Goal: Task Accomplishment & Management: Manage account settings

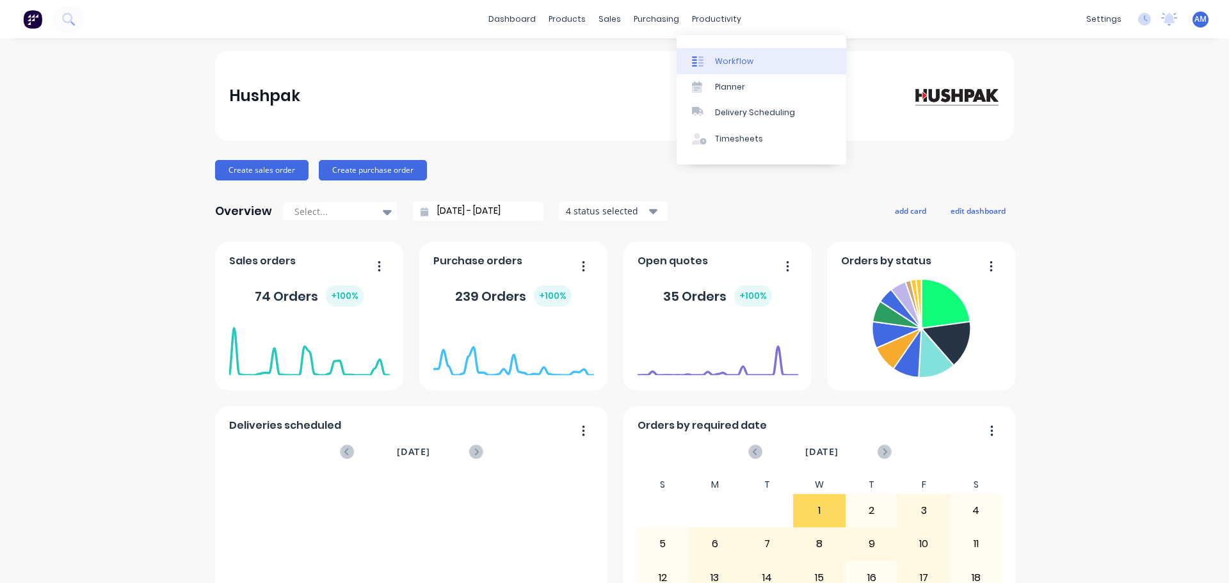
click at [722, 58] on div "Workflow" at bounding box center [734, 62] width 38 height 12
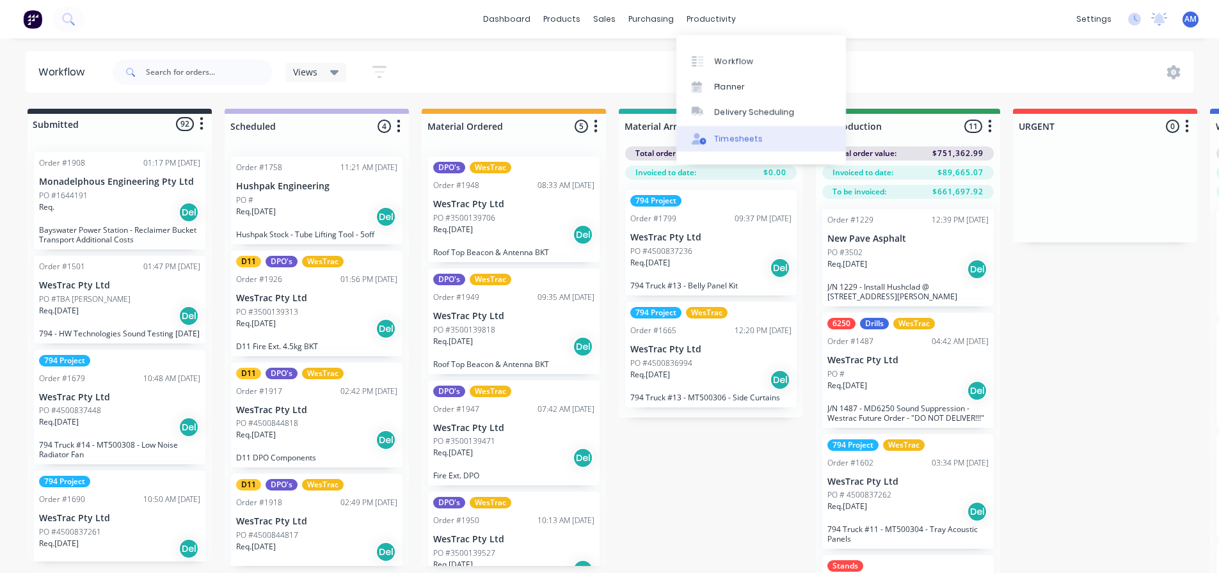
click at [735, 136] on div "Timesheets" at bounding box center [739, 139] width 48 height 12
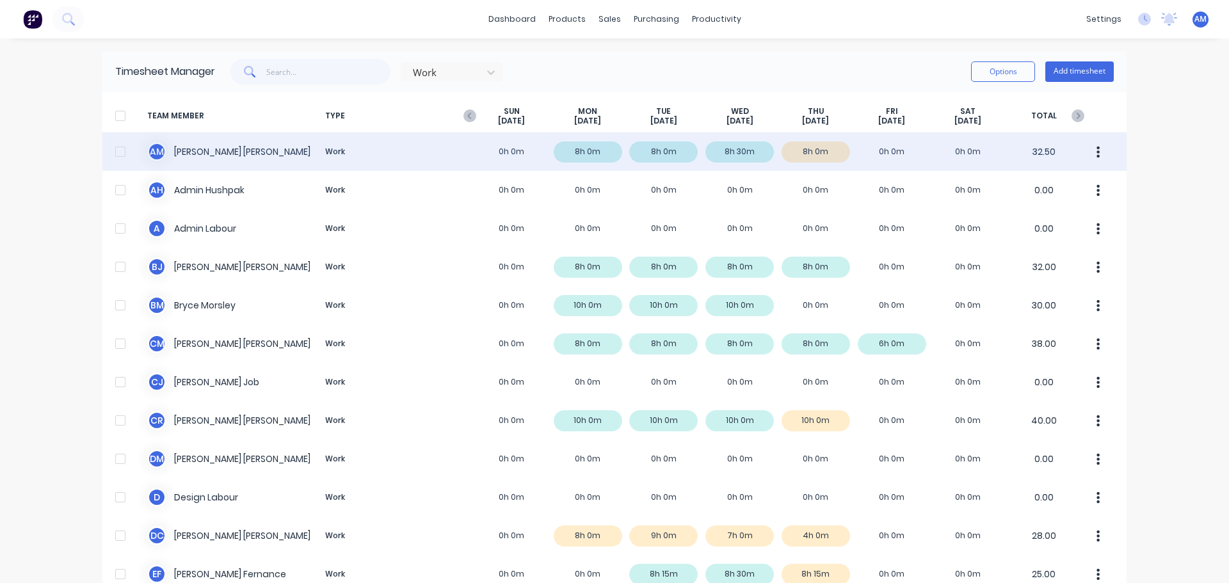
click at [882, 141] on div "A M [PERSON_NAME] Work 0h 0m 8h 0m 8h 0m 8h 30m 8h 0m 0h 0m 0h 0m 32.50" at bounding box center [614, 151] width 1024 height 38
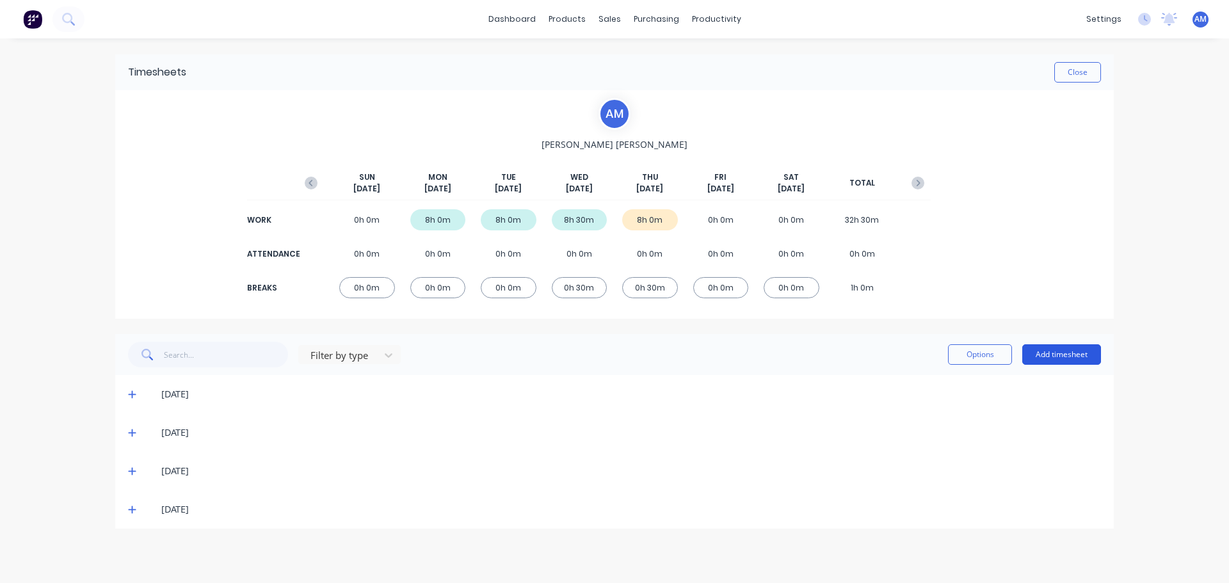
click at [1056, 355] on button "Add timesheet" at bounding box center [1061, 354] width 79 height 20
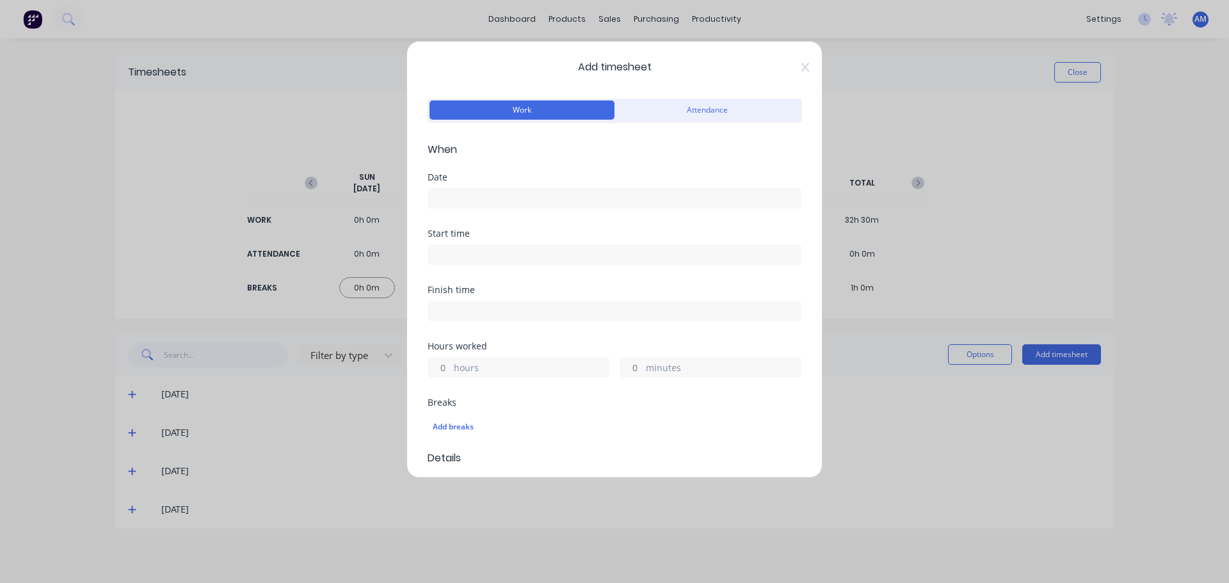
click at [451, 189] on label at bounding box center [614, 198] width 374 height 20
click at [451, 189] on input at bounding box center [614, 198] width 372 height 19
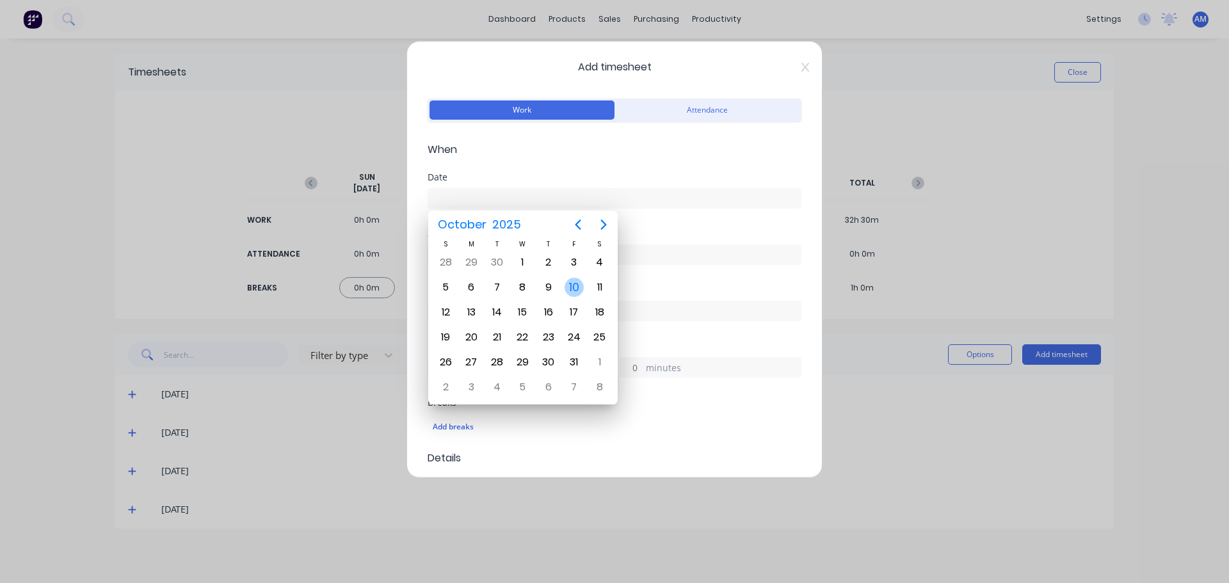
click at [573, 292] on div "10" at bounding box center [573, 287] width 19 height 19
type input "[DATE]"
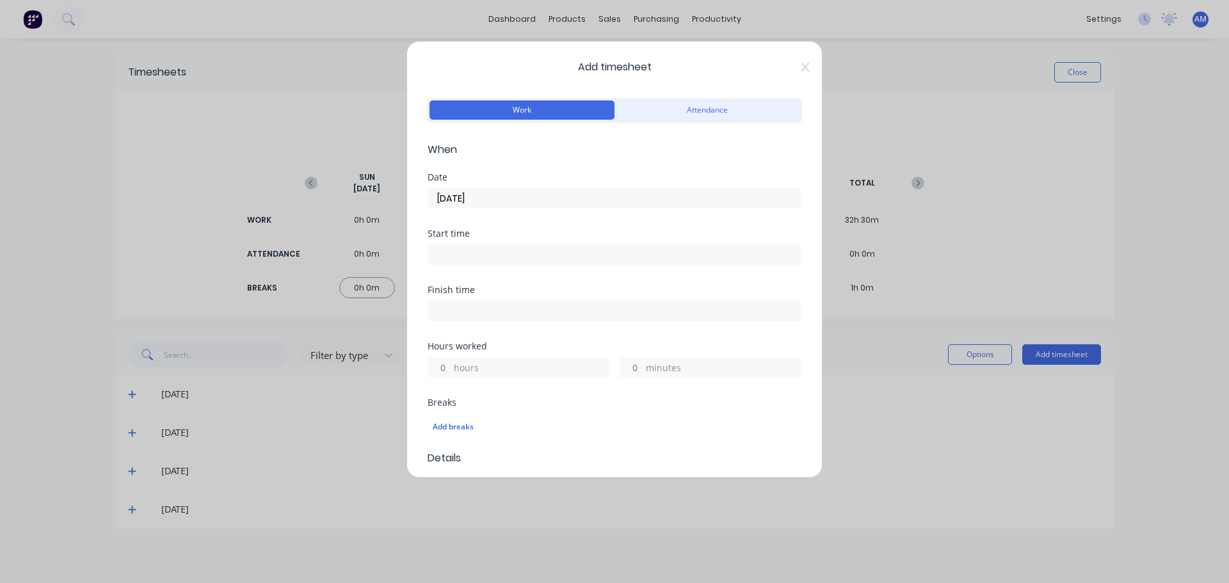
click at [474, 264] on label at bounding box center [614, 254] width 374 height 20
click at [474, 264] on input at bounding box center [614, 254] width 372 height 19
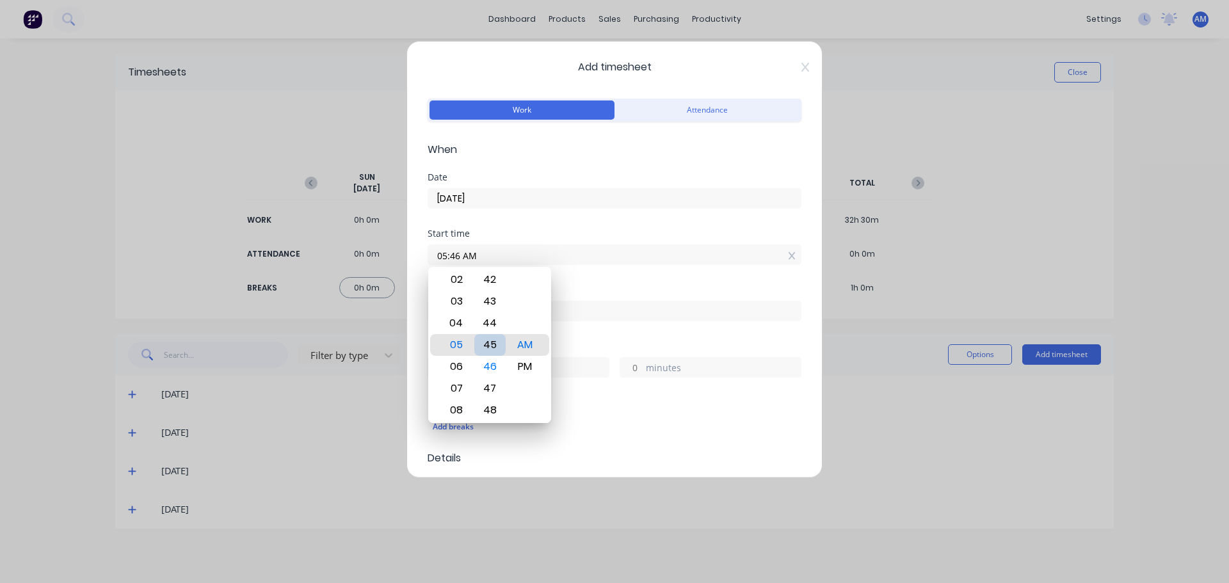
type input "05:45 AM"
click at [589, 308] on input at bounding box center [614, 310] width 372 height 19
type input "05:51 AM"
type input "0"
type input "6"
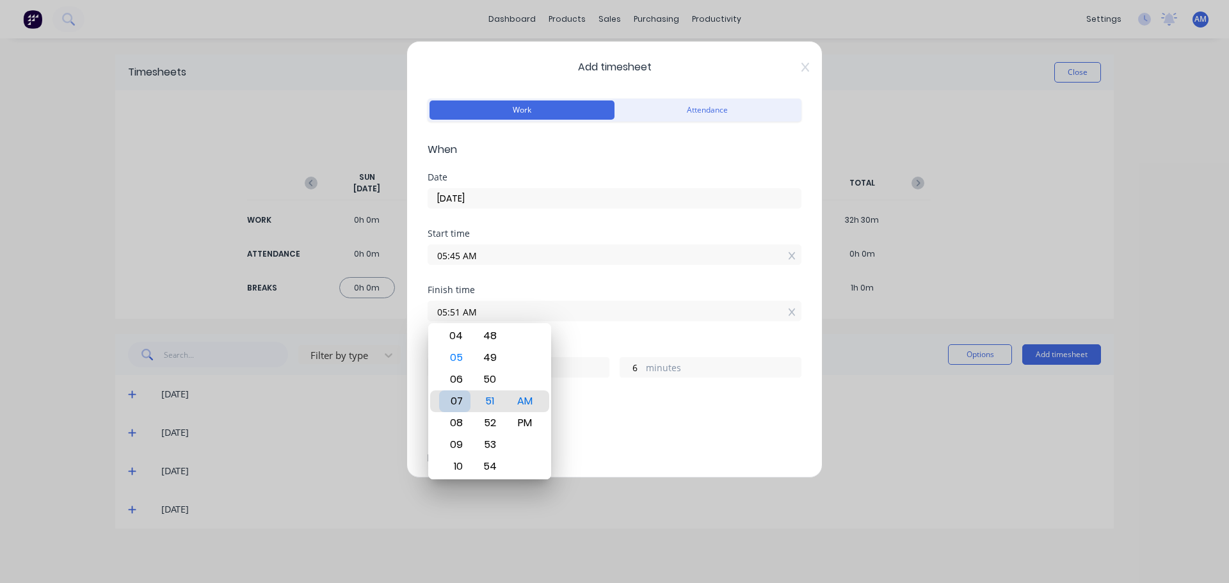
type input "07:51 AM"
type input "2"
type input "08:51 AM"
type input "3"
type input "11:51 AM"
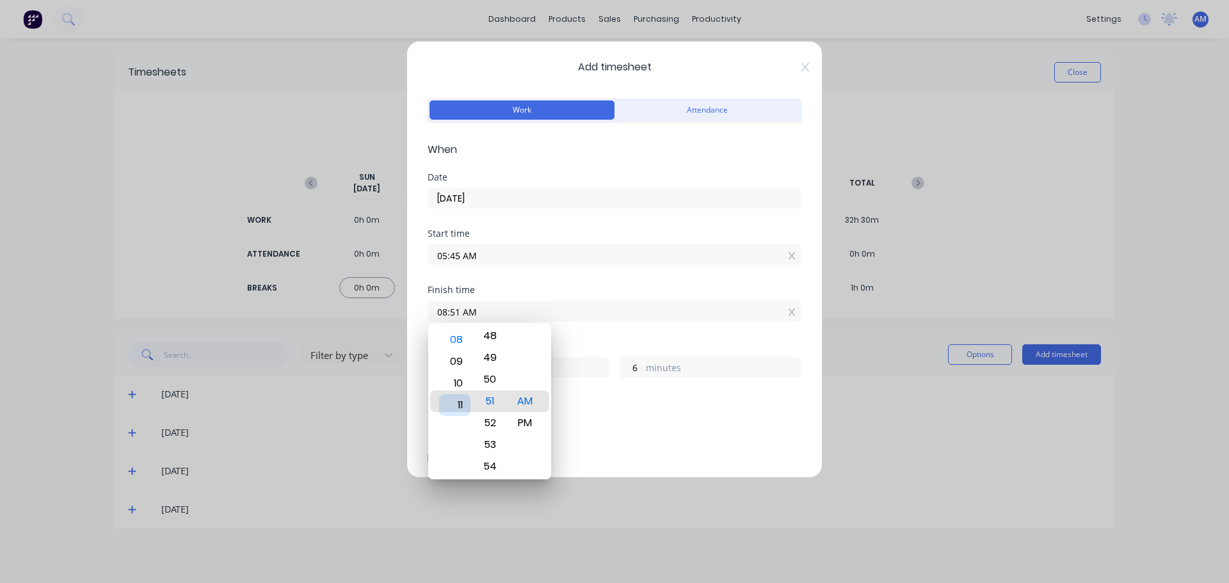
type input "6"
type input "08:51 AM"
type input "3"
type input "03:51 AM"
type input "22"
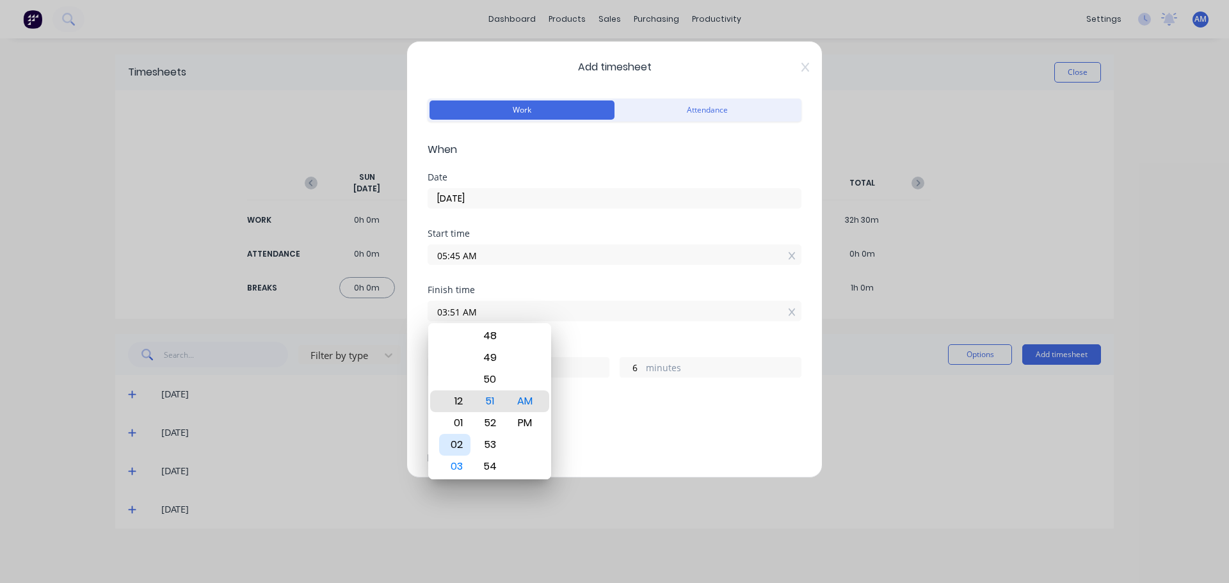
type input "12:51 AM"
type input "19"
type input "12:46 AM"
type input "1"
type input "12:41 AM"
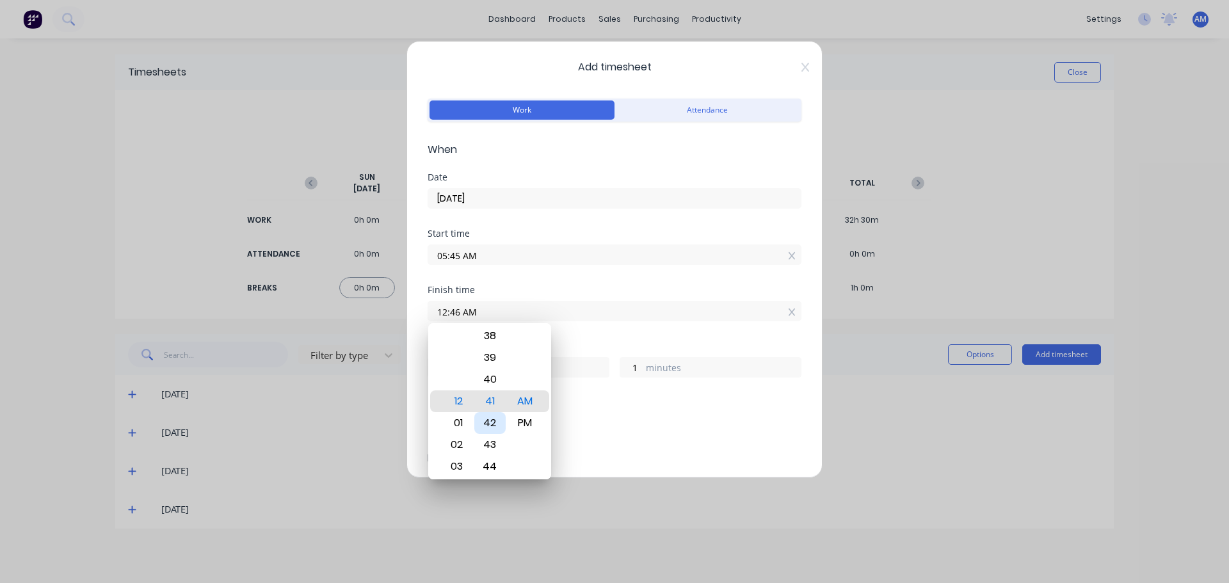
type input "18"
type input "56"
type input "12:35 AM"
type input "50"
type input "12:30 AM"
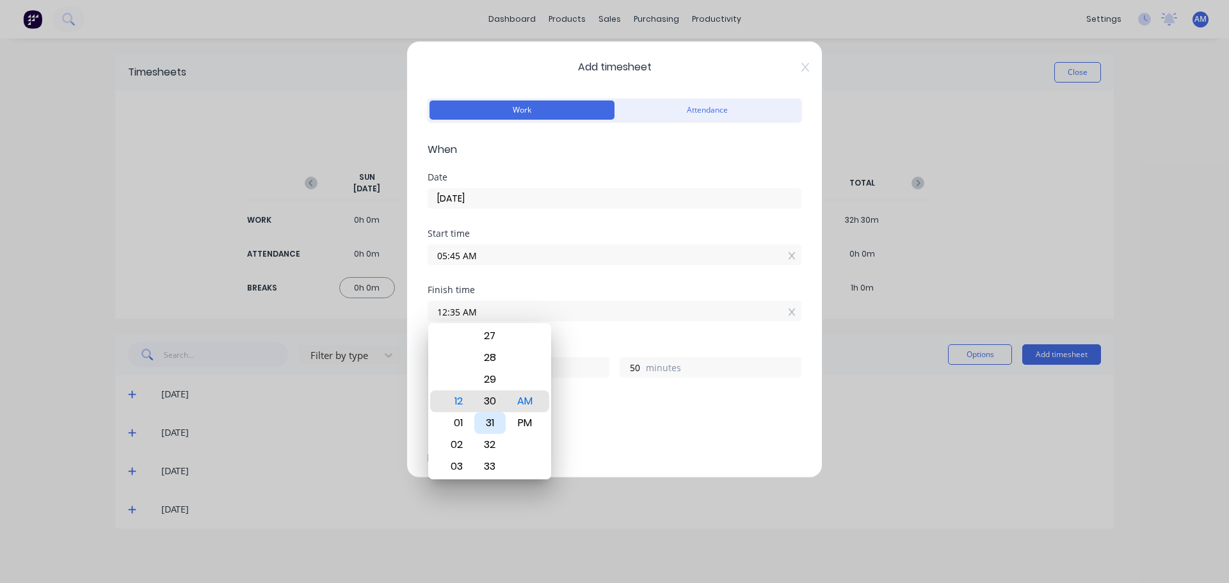
type input "45"
type input "12:25 AM"
type input "40"
type input "12:20 AM"
type input "35"
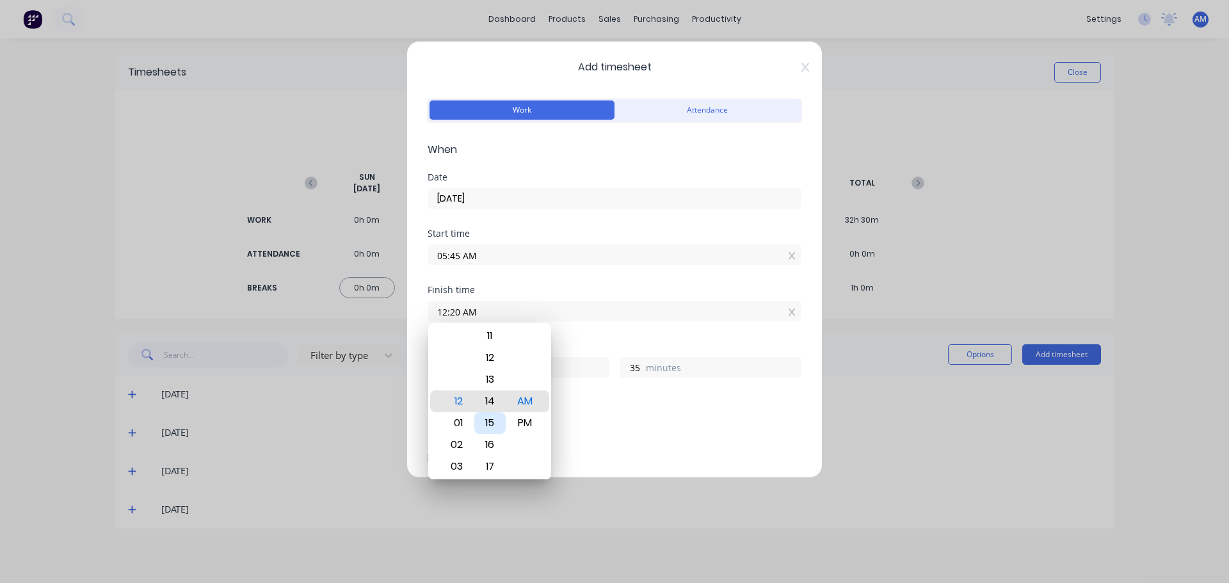
type input "12:14 AM"
type input "29"
type input "12:09 AM"
type input "24"
type input "12:04 AM"
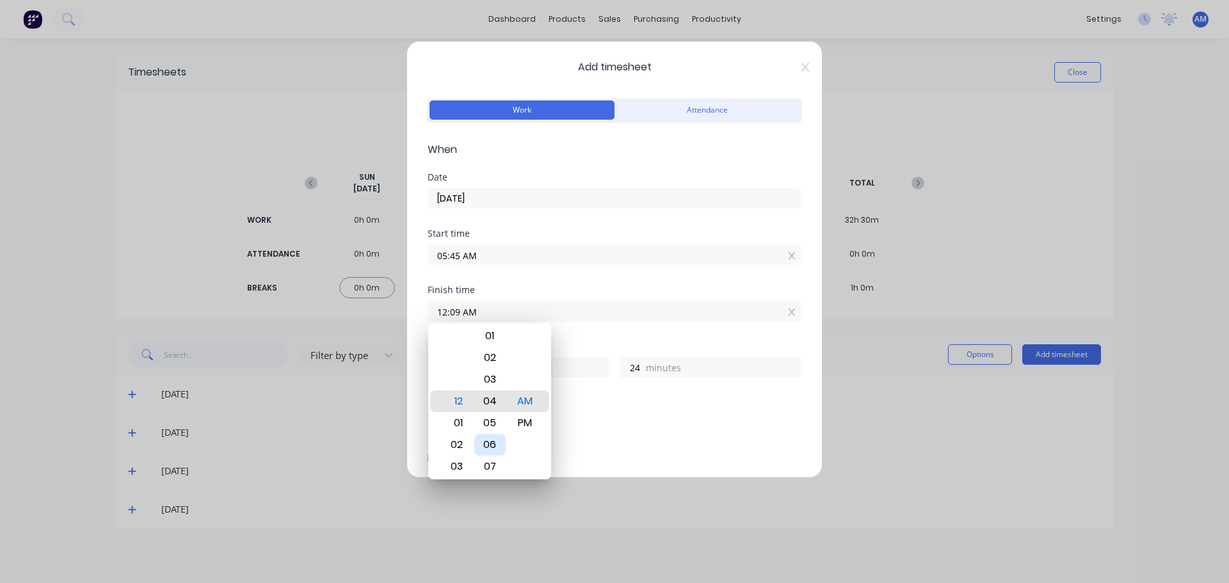
type input "19"
type input "12:01 AM"
type input "16"
type input "12:00 AM"
type input "15"
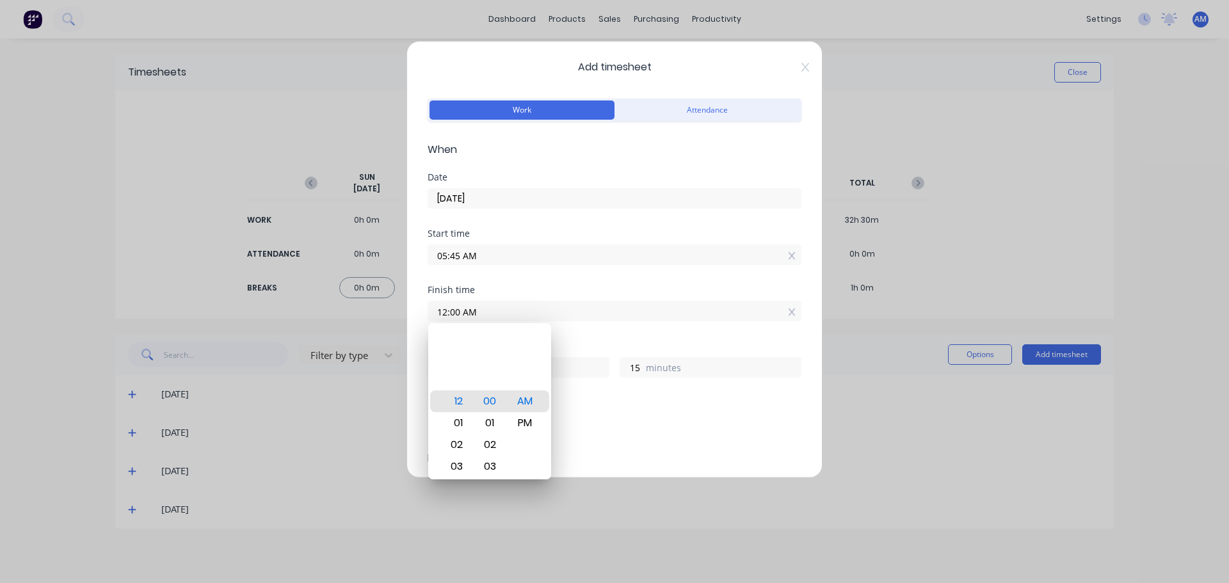
click at [638, 300] on div "12:00 AM" at bounding box center [614, 310] width 374 height 24
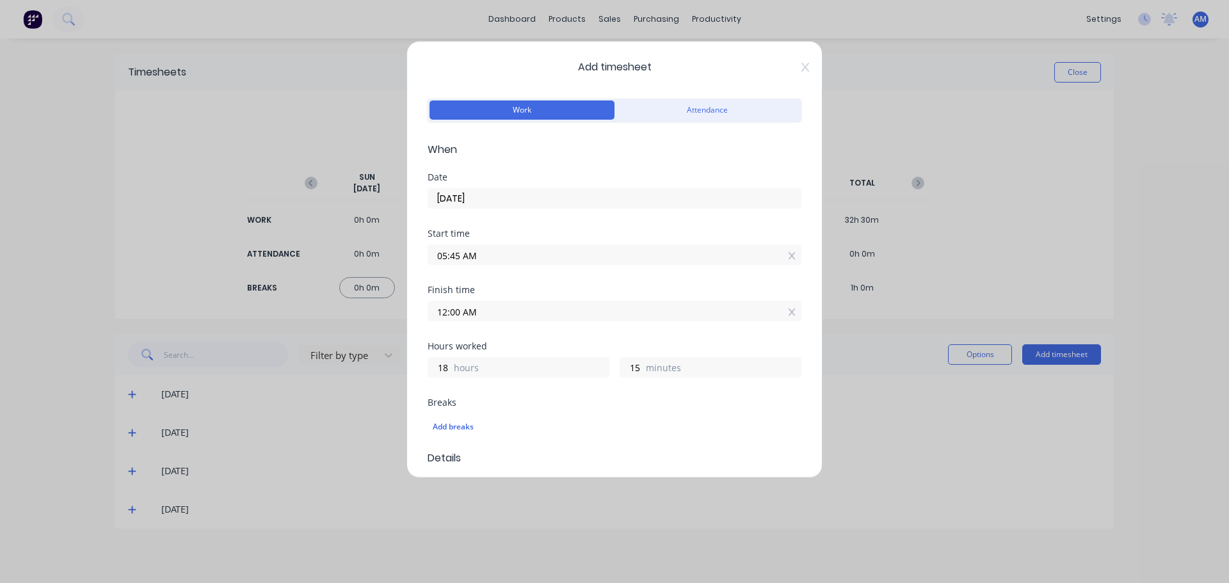
click at [475, 315] on input "12:00 AM" at bounding box center [614, 310] width 372 height 19
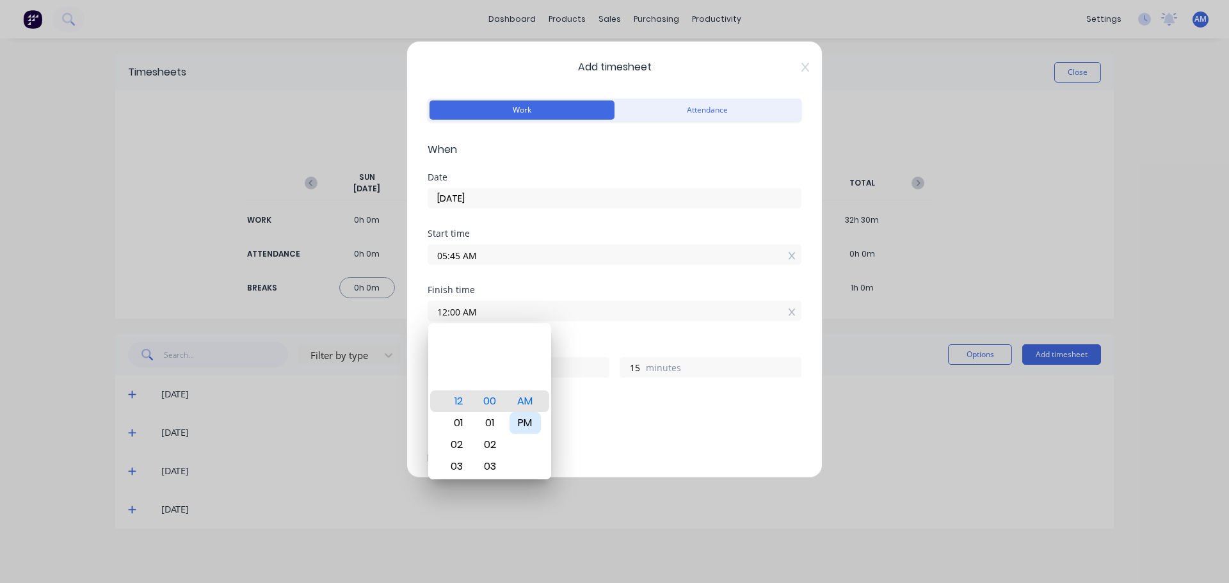
click at [525, 420] on div "PM" at bounding box center [524, 423] width 31 height 22
type input "12:00 PM"
type input "6"
click at [575, 288] on div "Finish time" at bounding box center [614, 289] width 374 height 9
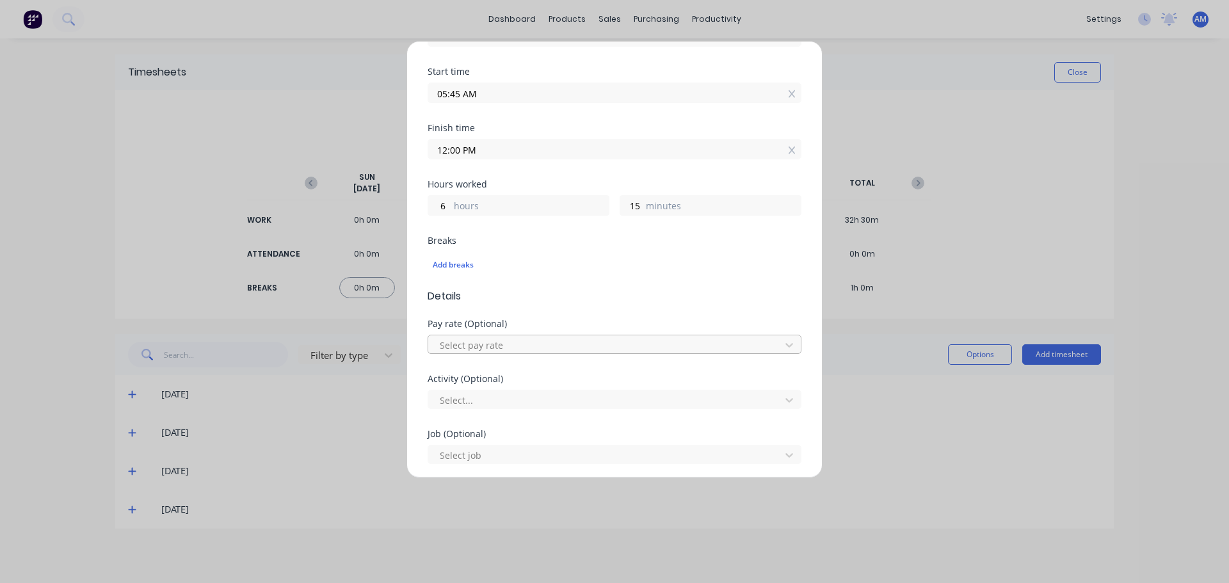
scroll to position [192, 0]
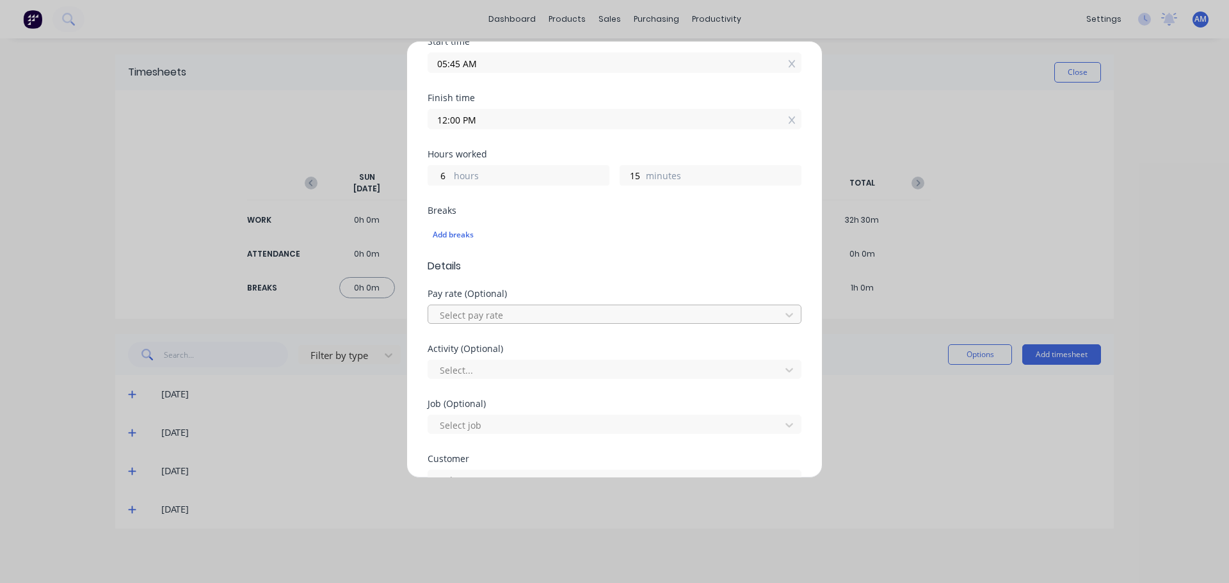
click at [486, 316] on div at bounding box center [605, 315] width 335 height 16
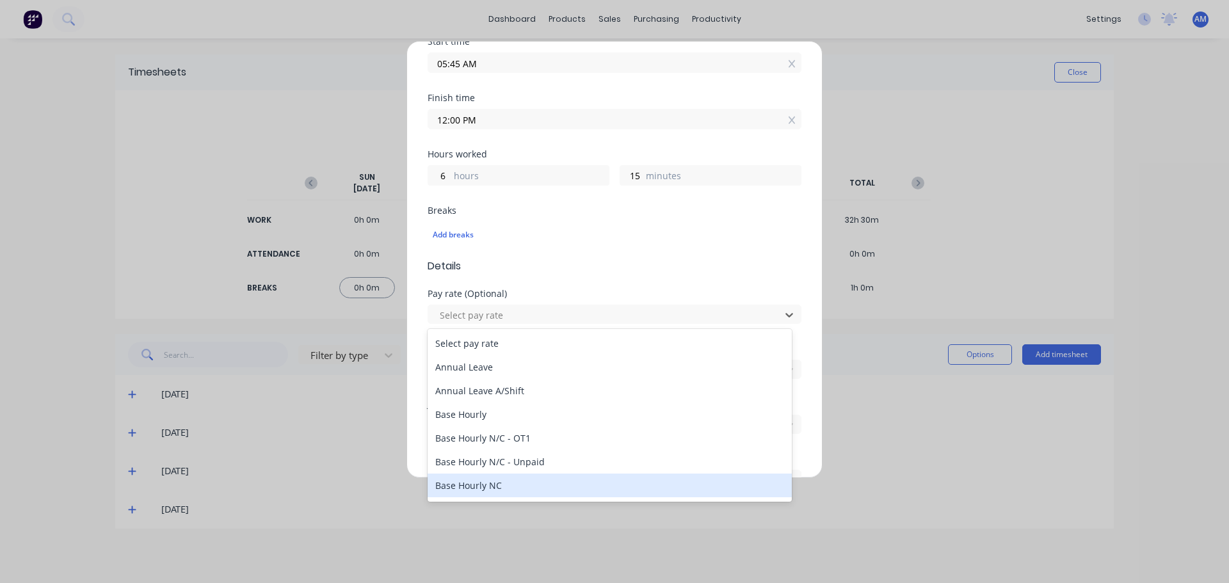
click at [483, 481] on div "Base Hourly NC" at bounding box center [609, 486] width 364 height 24
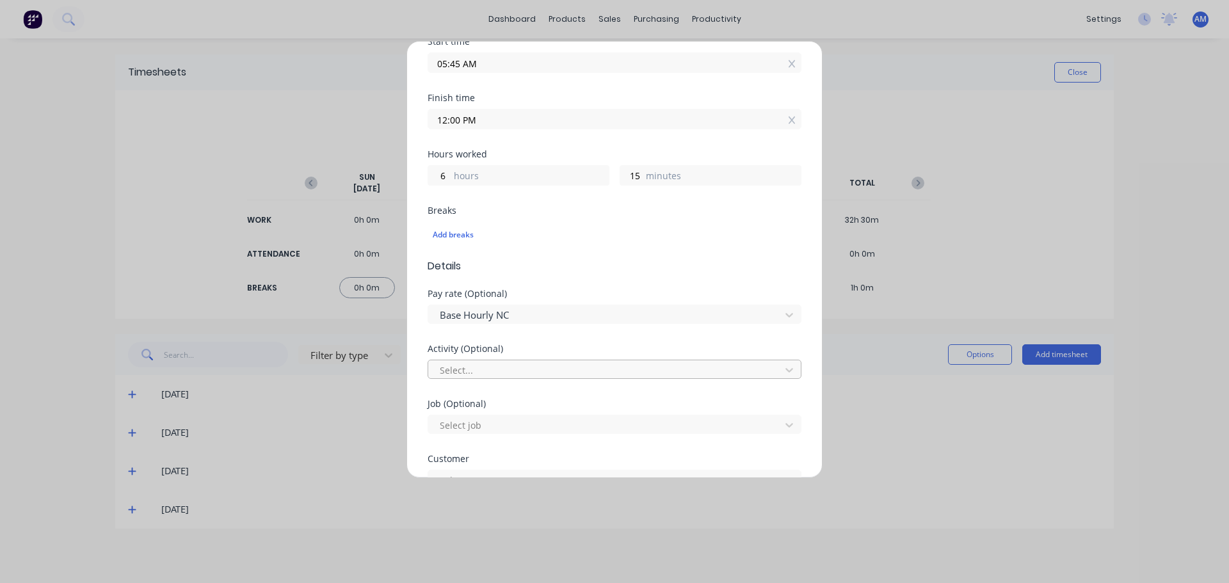
click at [530, 371] on div at bounding box center [605, 370] width 335 height 16
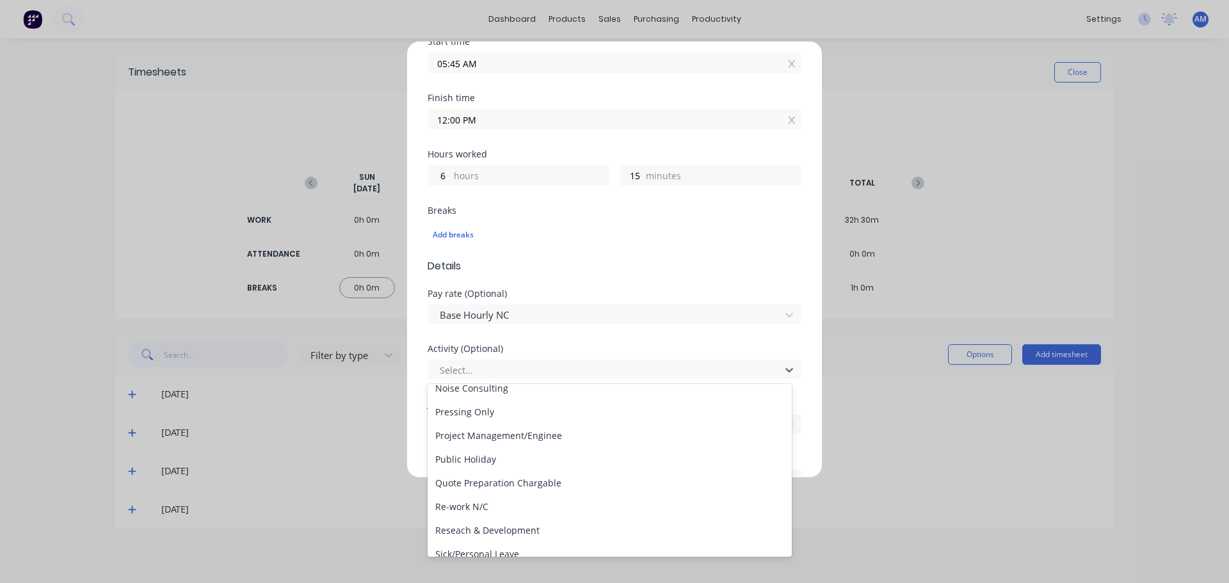
scroll to position [614, 0]
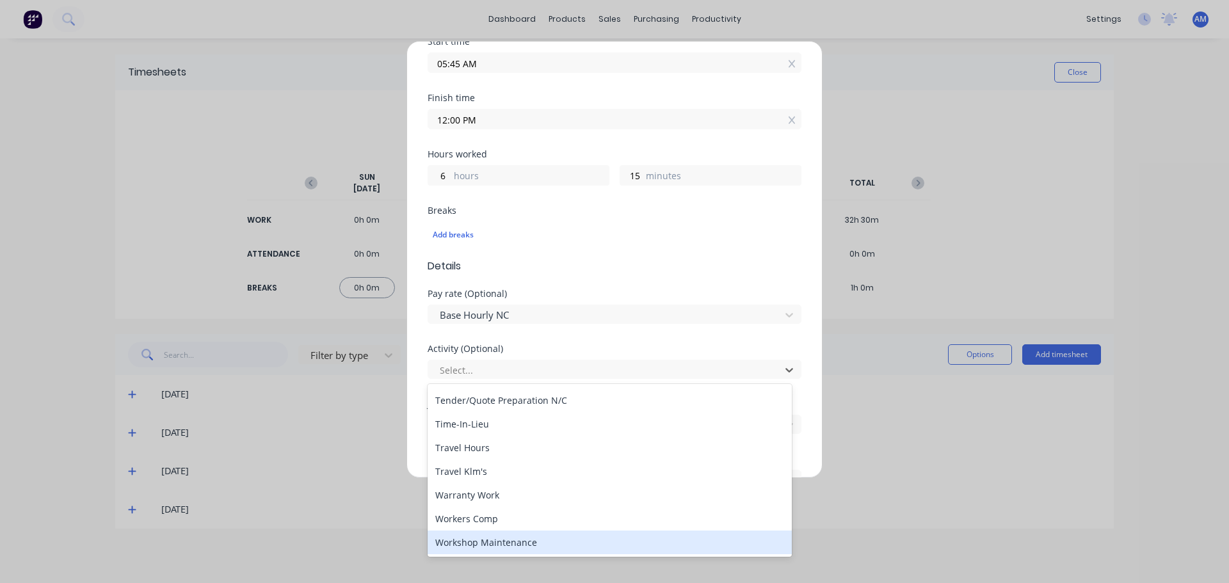
click at [515, 543] on div "Workshop Maintenance" at bounding box center [609, 543] width 364 height 24
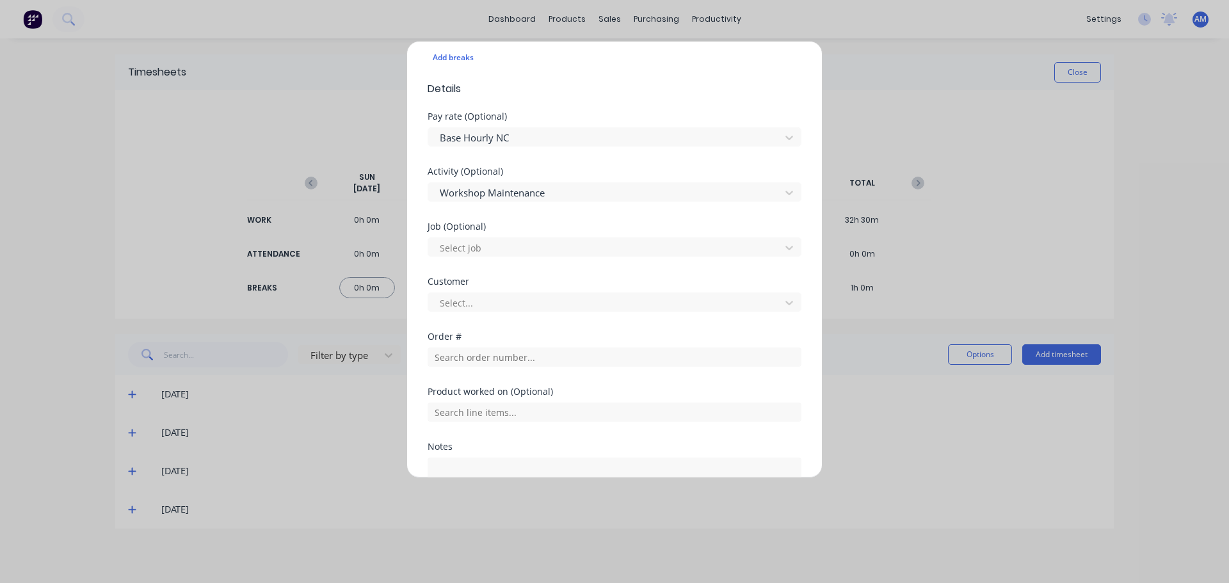
scroll to position [384, 0]
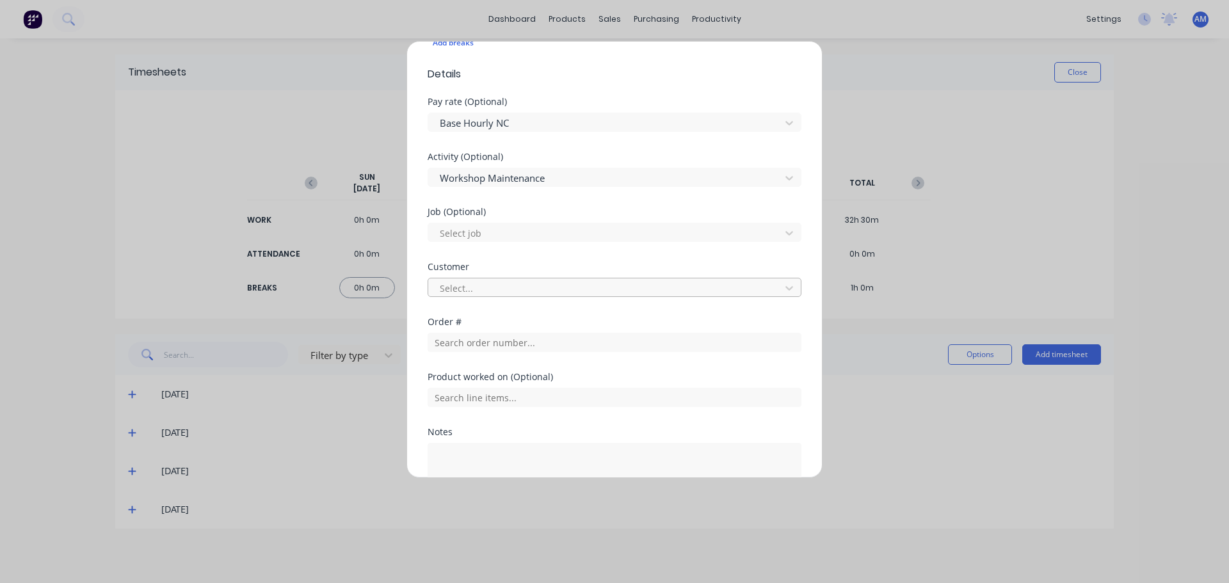
click at [469, 288] on div at bounding box center [605, 288] width 335 height 16
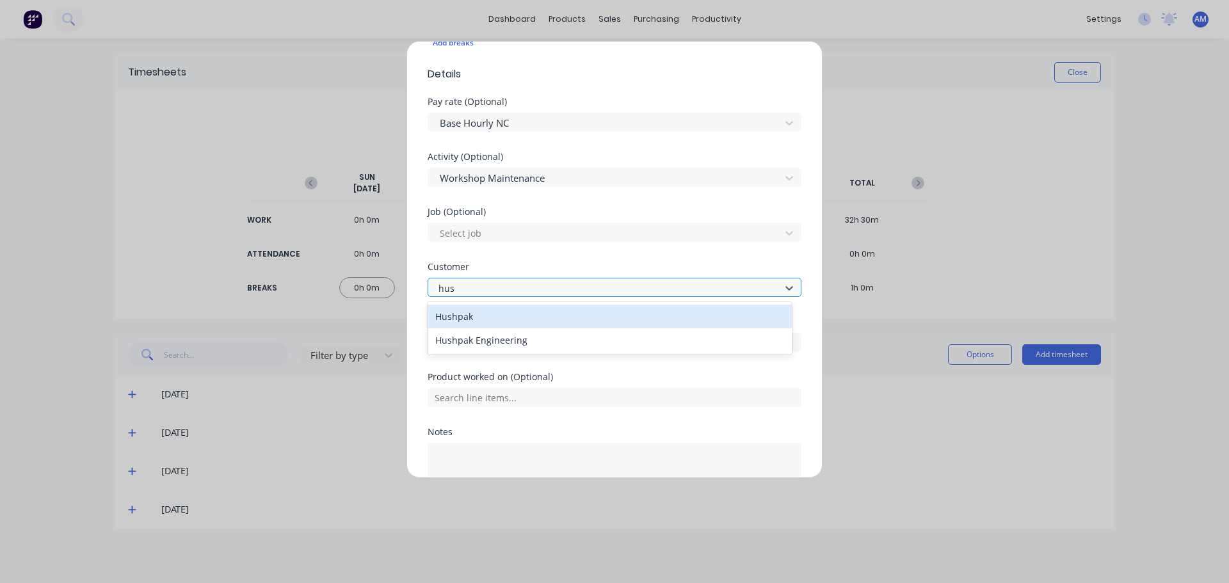
type input "hush"
click at [466, 317] on div "Hushpak" at bounding box center [609, 317] width 364 height 24
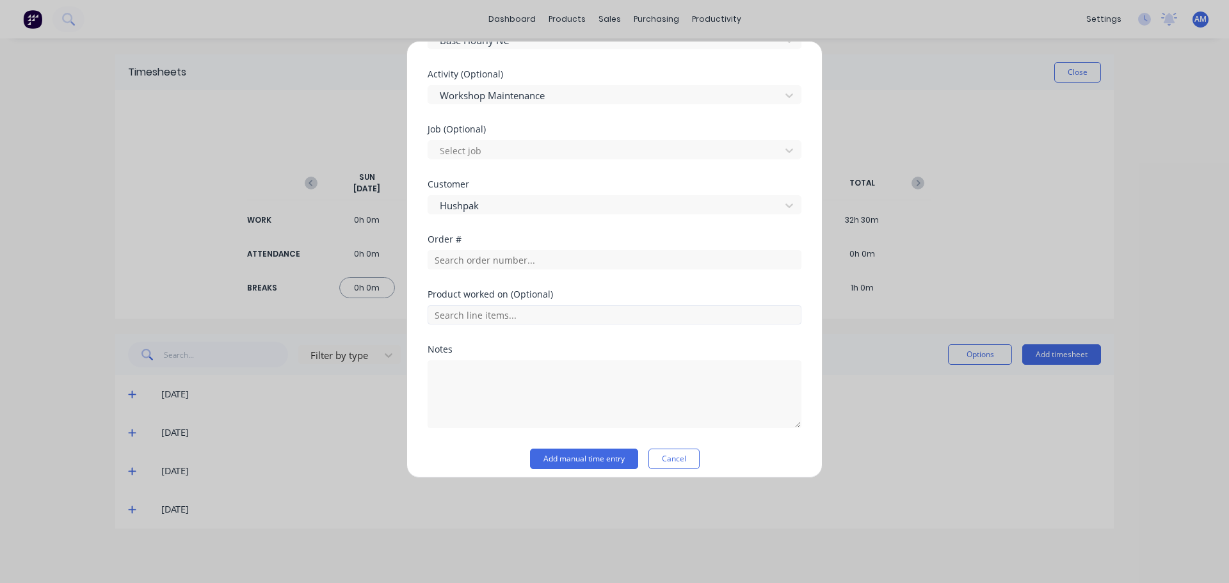
scroll to position [476, 0]
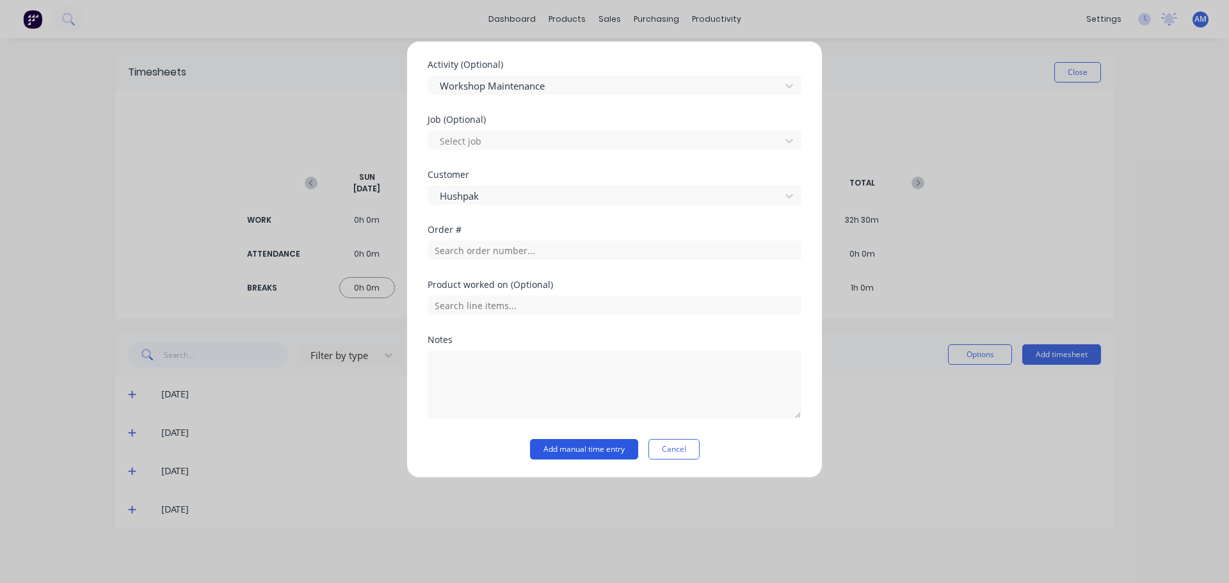
click at [580, 451] on button "Add manual time entry" at bounding box center [584, 449] width 108 height 20
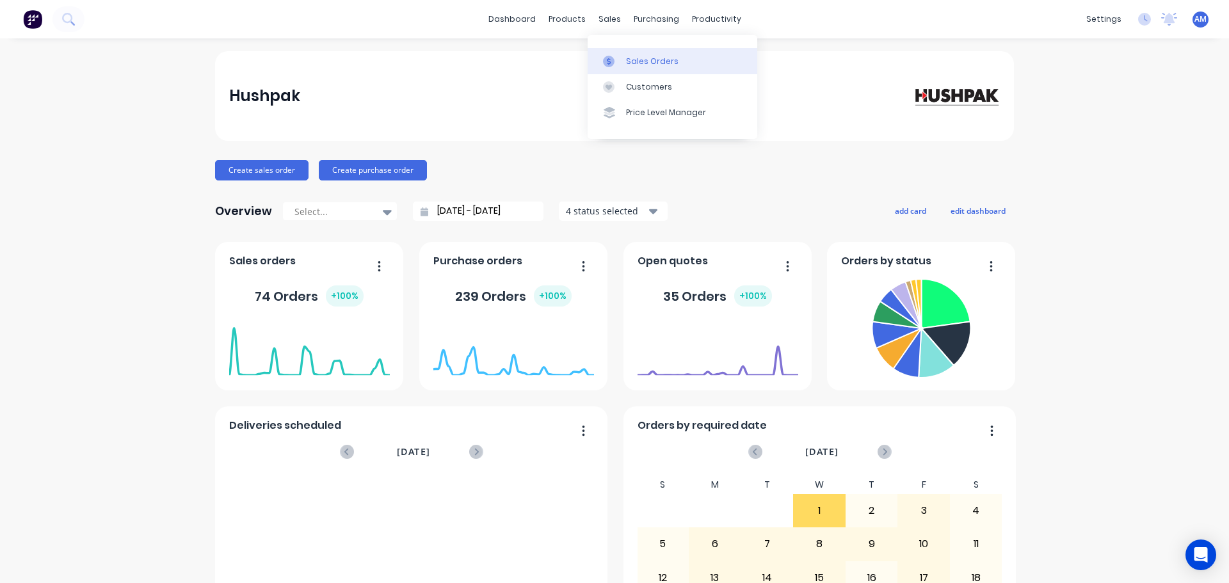
click at [646, 56] on div "Sales Orders" at bounding box center [652, 62] width 52 height 12
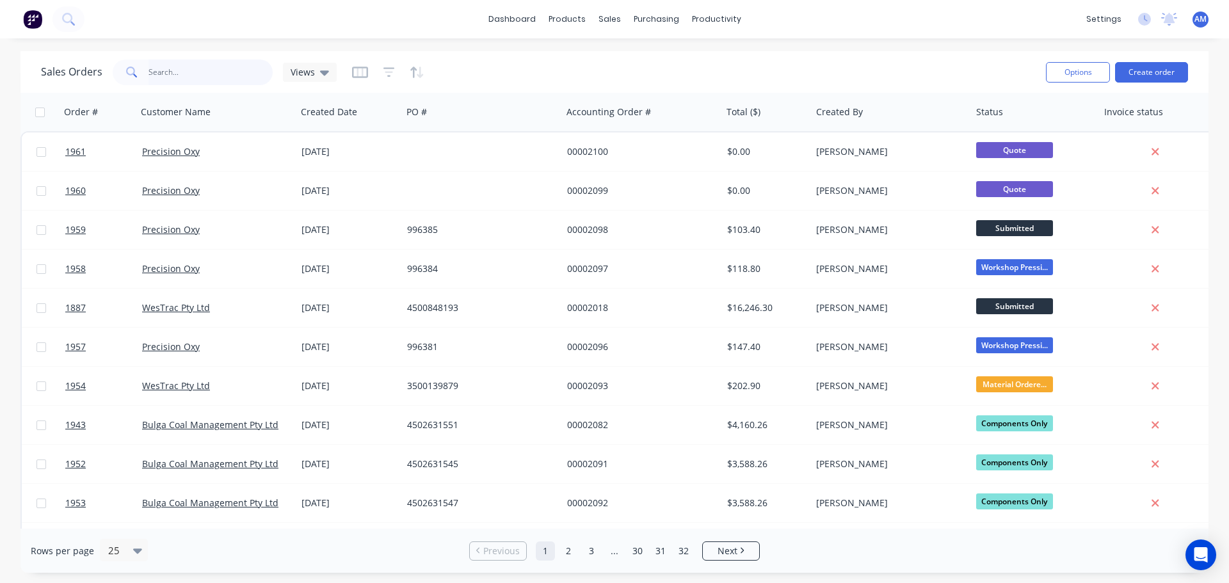
click at [154, 67] on input "text" at bounding box center [210, 73] width 125 height 26
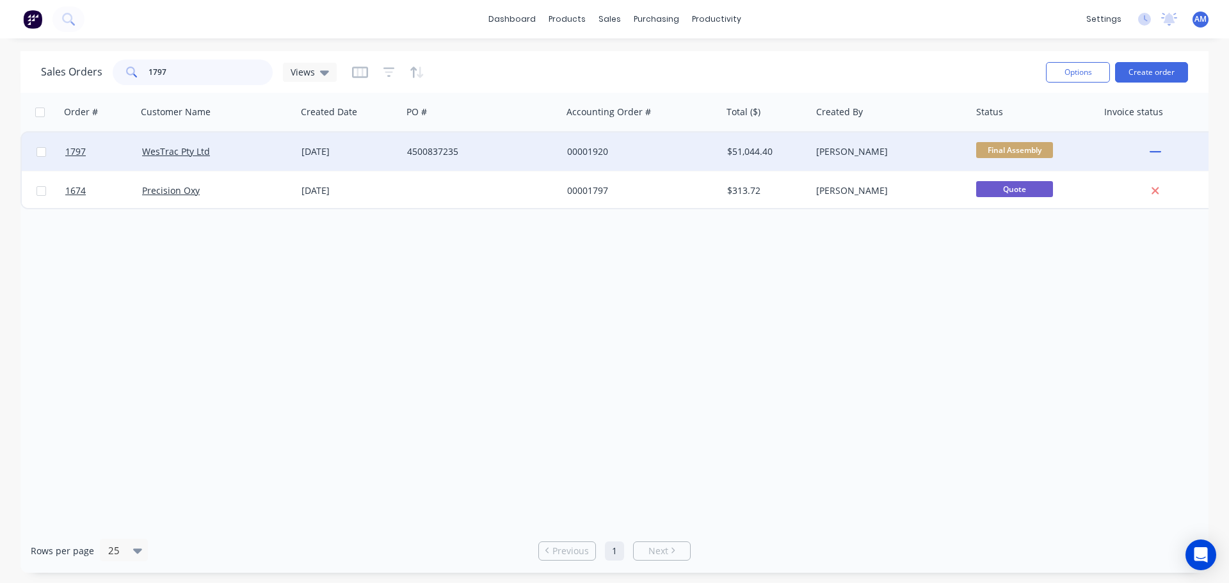
type input "1797"
click at [596, 147] on div "00001920" at bounding box center [638, 151] width 142 height 13
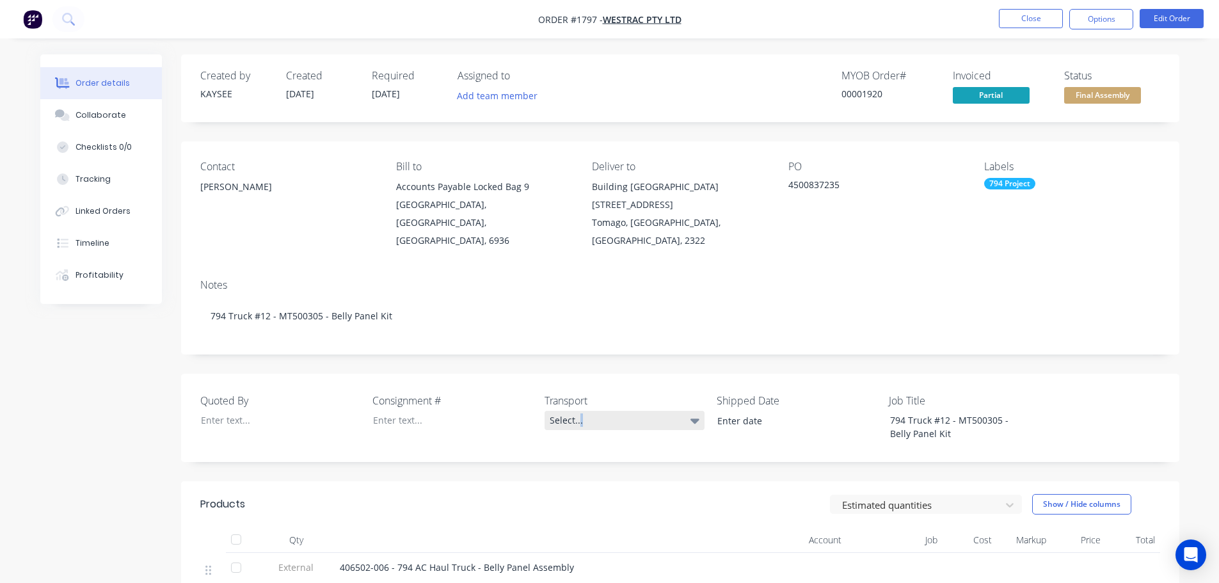
click at [580, 411] on div "Select..." at bounding box center [625, 420] width 160 height 19
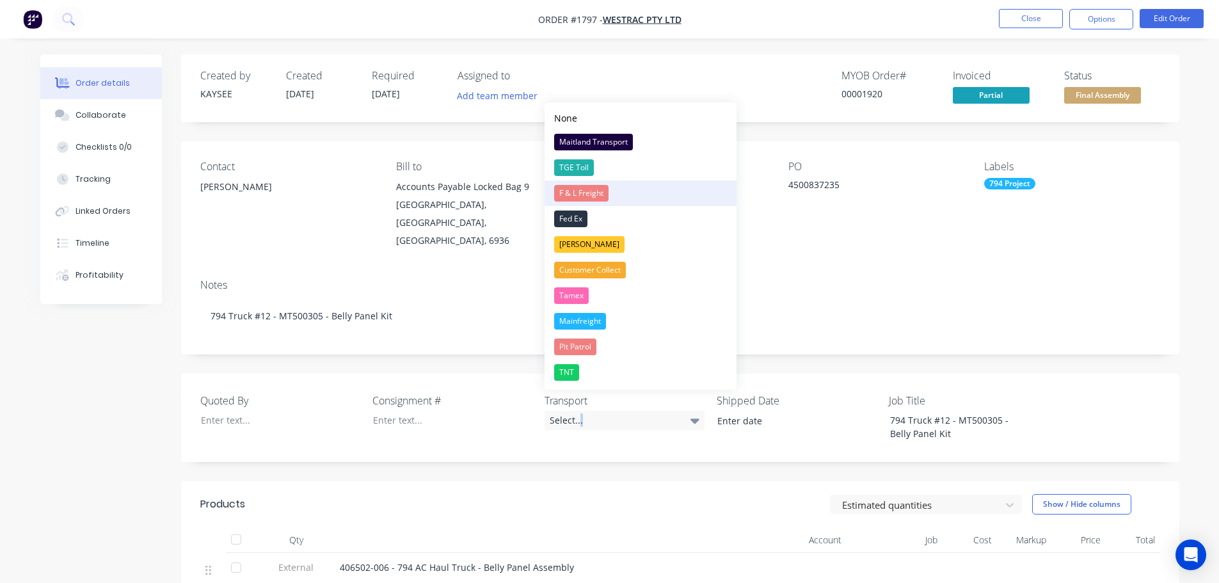
click at [589, 196] on div "F & L Freight" at bounding box center [581, 193] width 54 height 17
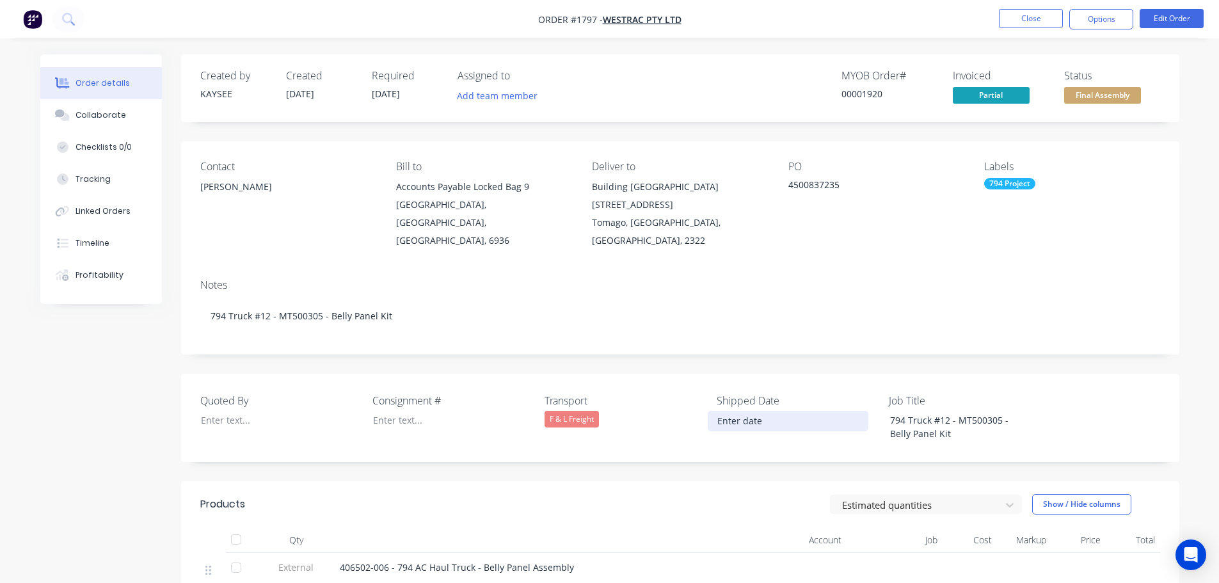
click at [759, 411] on input at bounding box center [787, 420] width 159 height 19
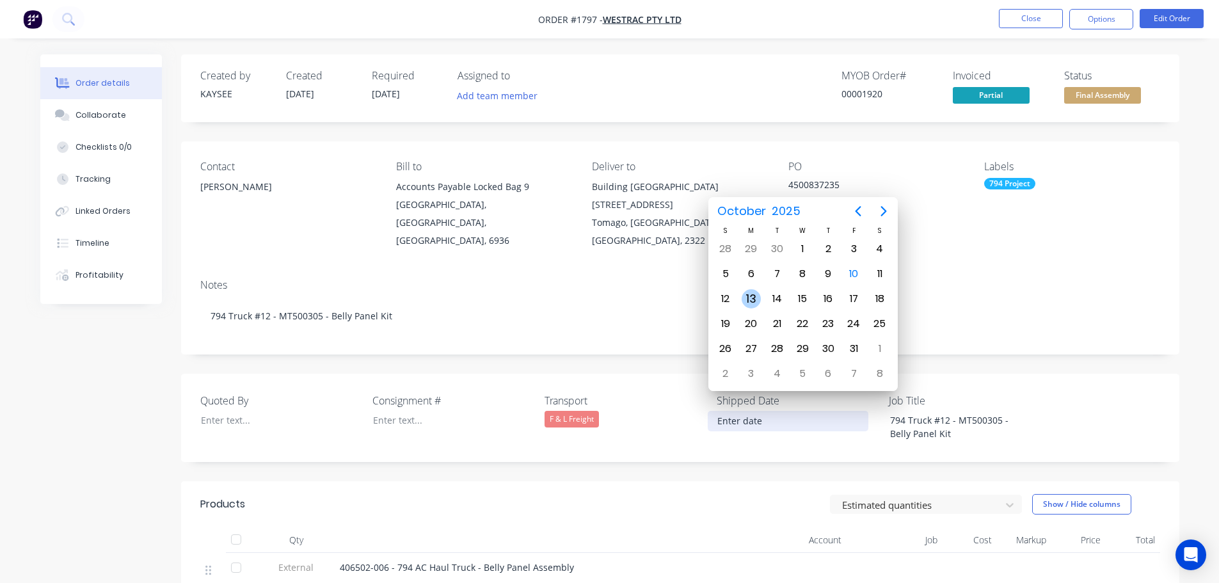
click at [753, 298] on div "13" at bounding box center [751, 298] width 19 height 19
type input "13/10/2025"
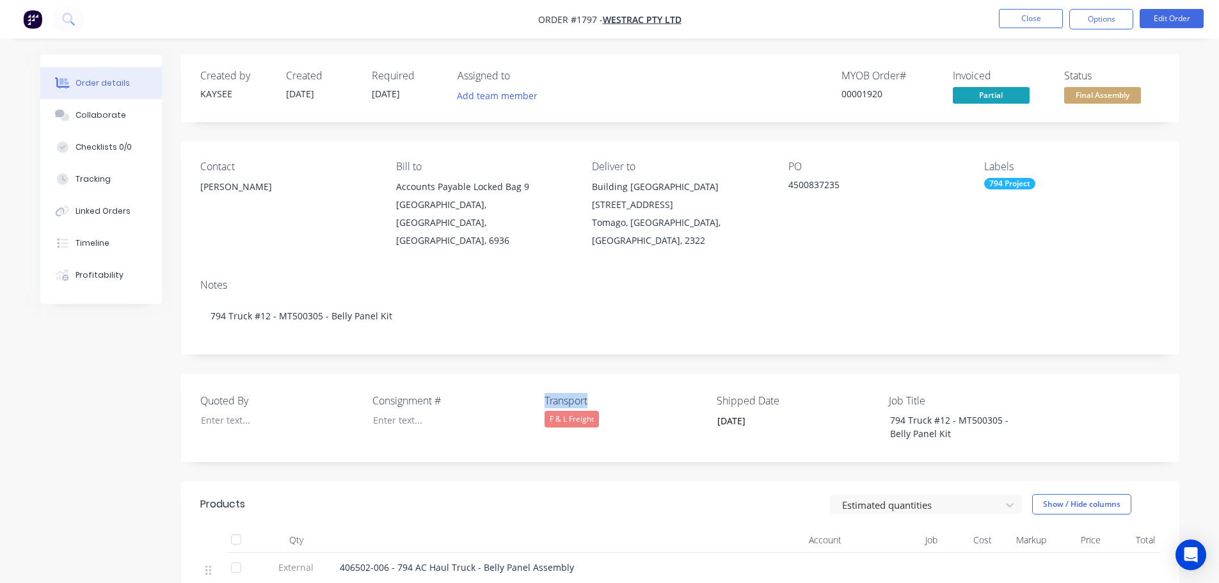
drag, startPoint x: 603, startPoint y: 383, endPoint x: 542, endPoint y: 381, distance: 61.5
click at [542, 381] on div "Quoted By Consignment # Transport F & L Freight Shipped Date 13/10/2025 Job Tit…" at bounding box center [680, 418] width 998 height 88
copy label "Transport"
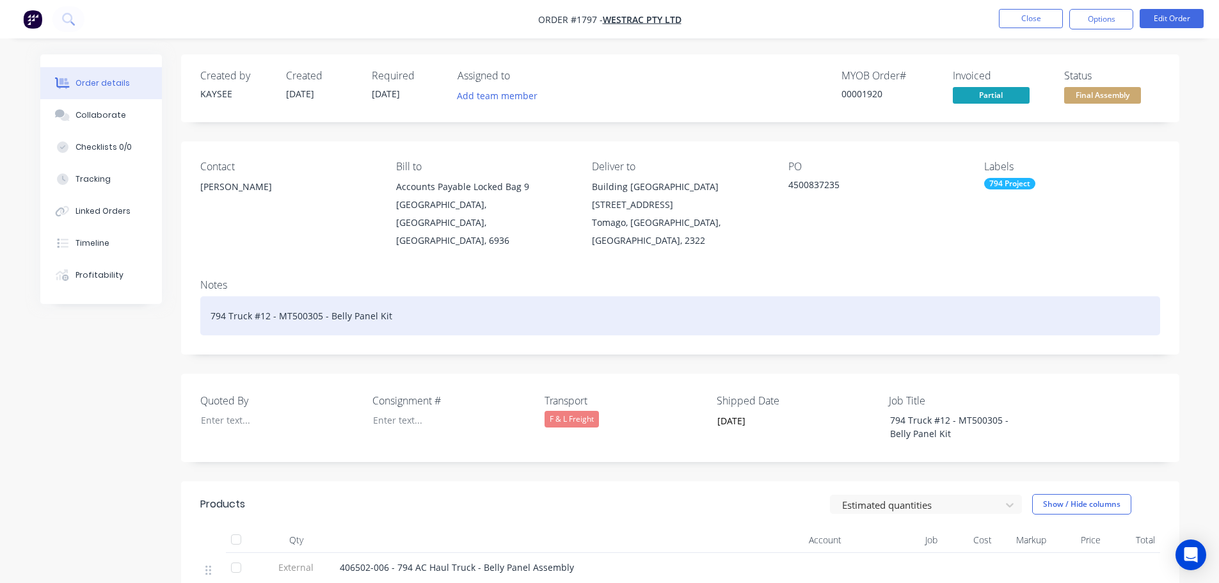
click at [408, 301] on div "794 Truck #12 - MT500305 - Belly Panel Kit" at bounding box center [680, 315] width 960 height 39
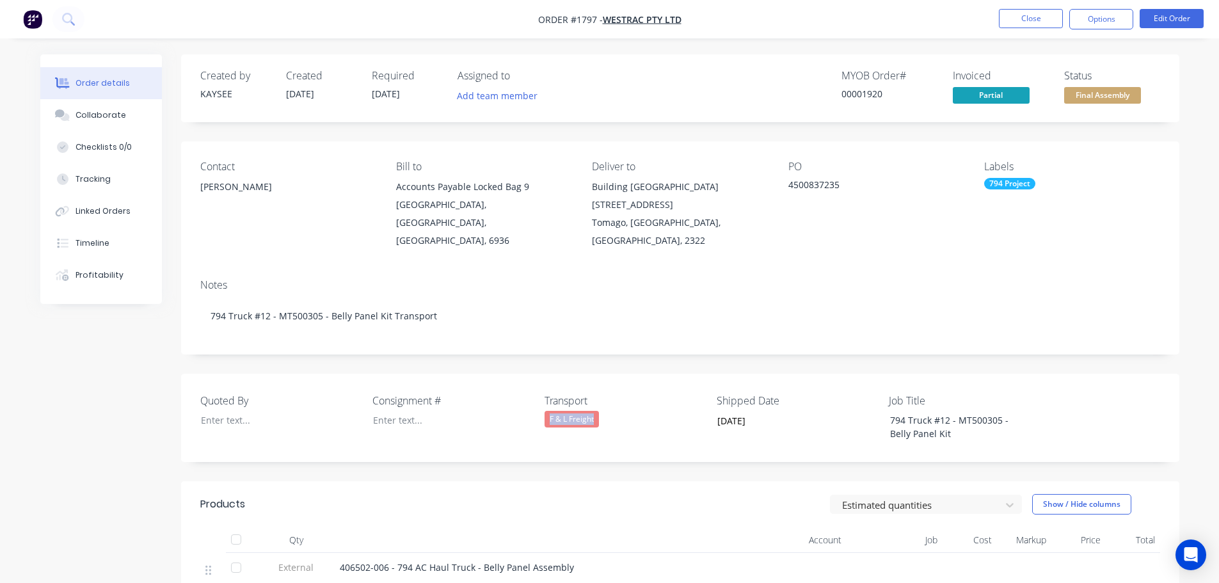
drag, startPoint x: 611, startPoint y: 406, endPoint x: 547, endPoint y: 403, distance: 64.1
click at [547, 411] on div "F & L Freight" at bounding box center [625, 419] width 160 height 17
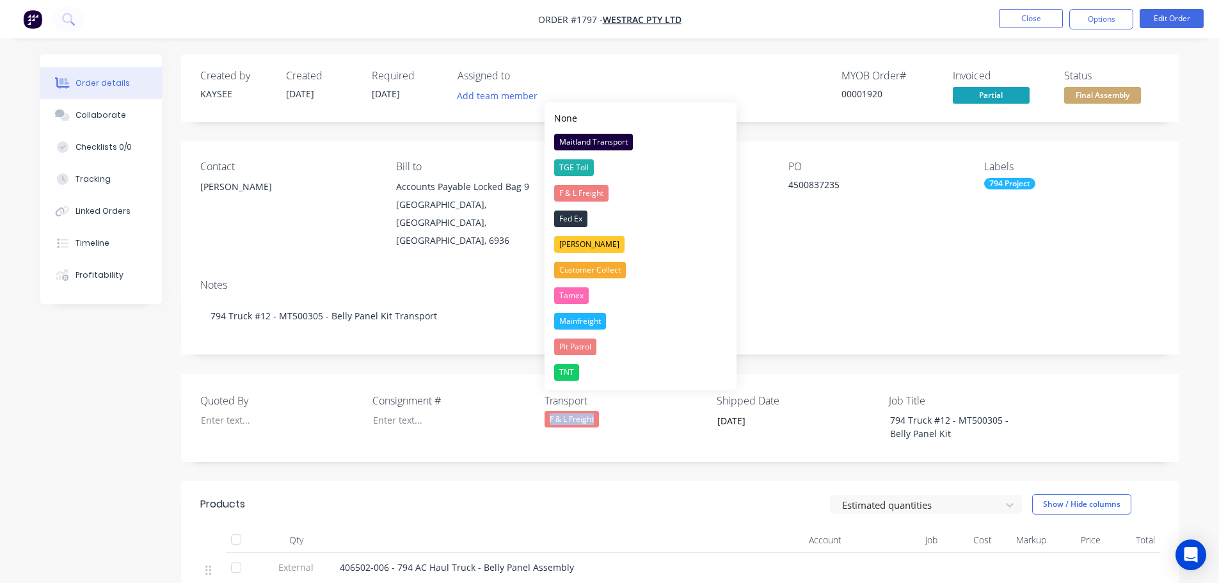
copy div "F & L Freight"
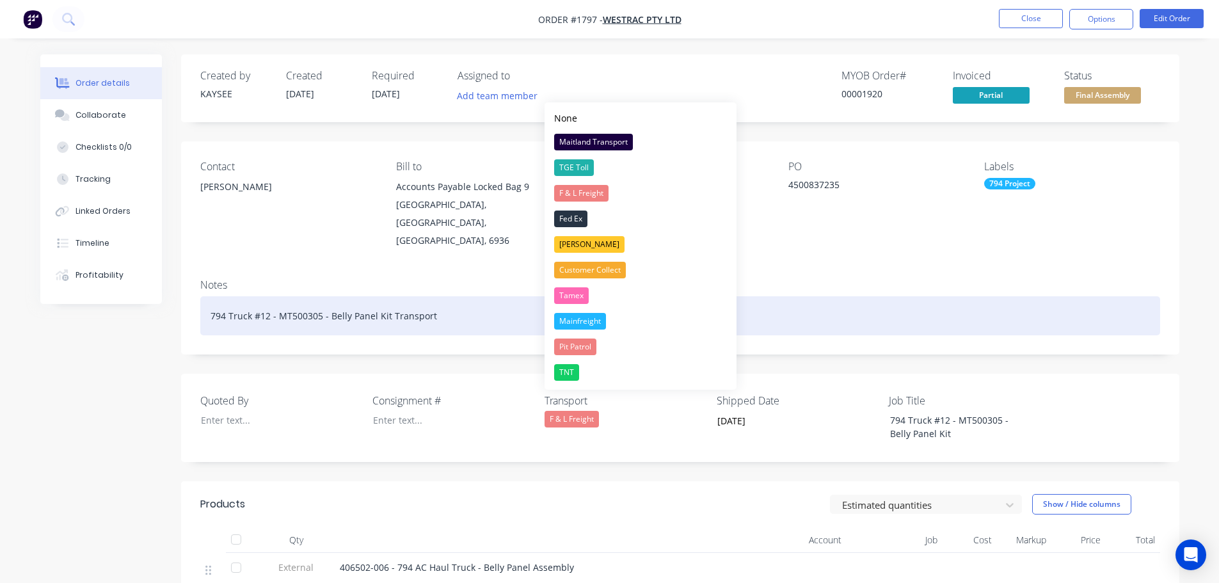
click at [457, 305] on div "794 Truck #12 - MT500305 - Belly Panel Kit Transport" at bounding box center [680, 315] width 960 height 39
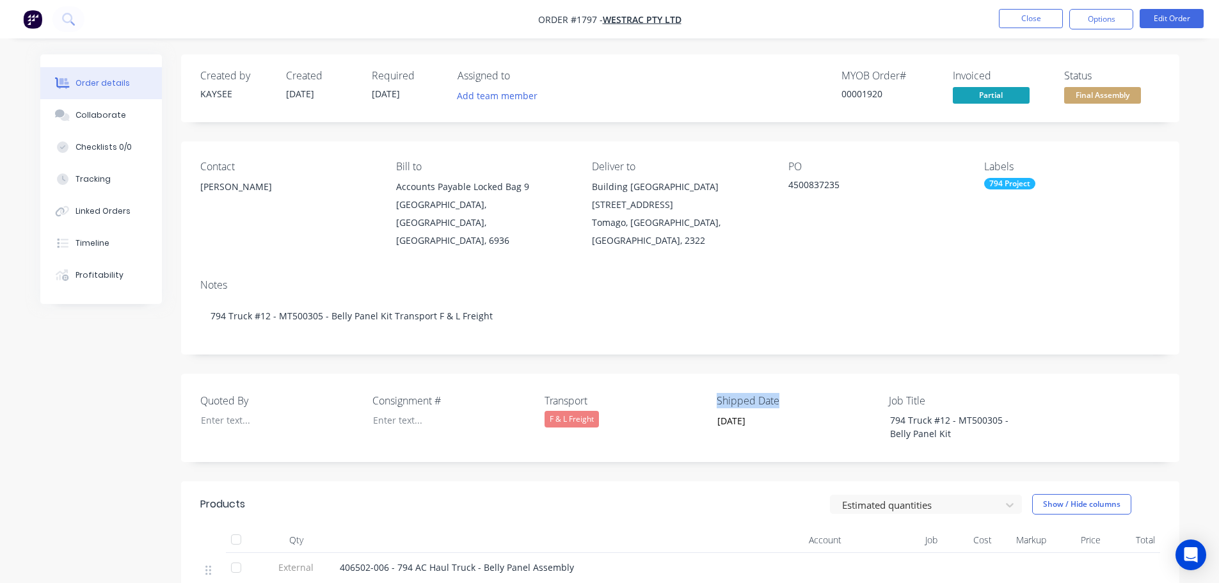
drag, startPoint x: 783, startPoint y: 383, endPoint x: 718, endPoint y: 383, distance: 65.3
click at [718, 393] on label "Shipped Date" at bounding box center [797, 400] width 160 height 15
copy label "Shipped Date"
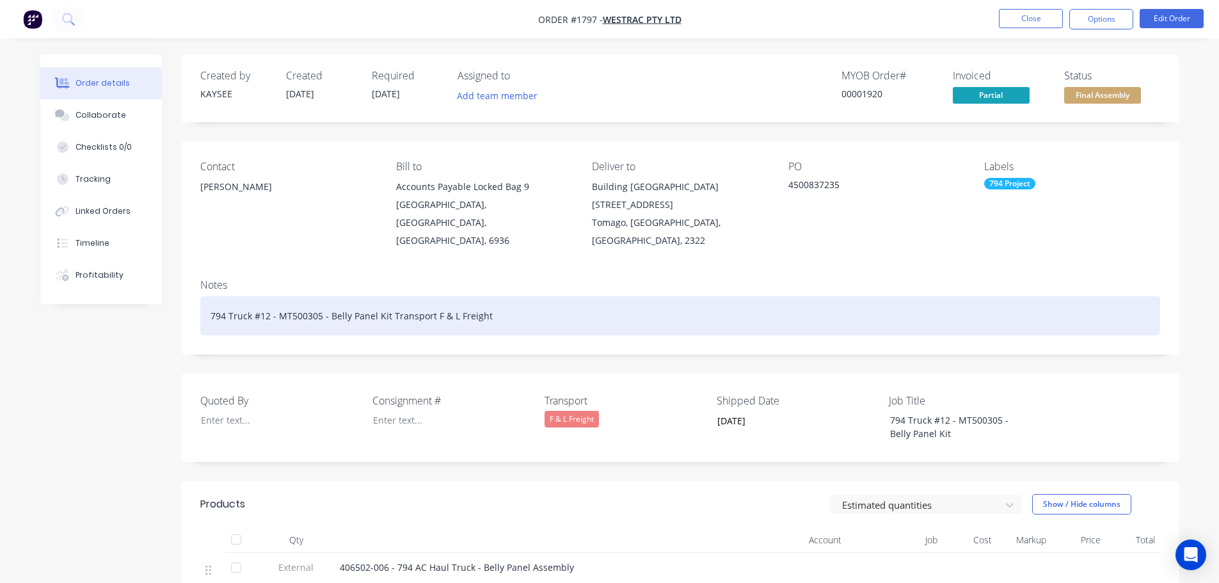
click at [537, 303] on div "794 Truck #12 - MT500305 - Belly Panel Kit Transport F & L Freight" at bounding box center [680, 315] width 960 height 39
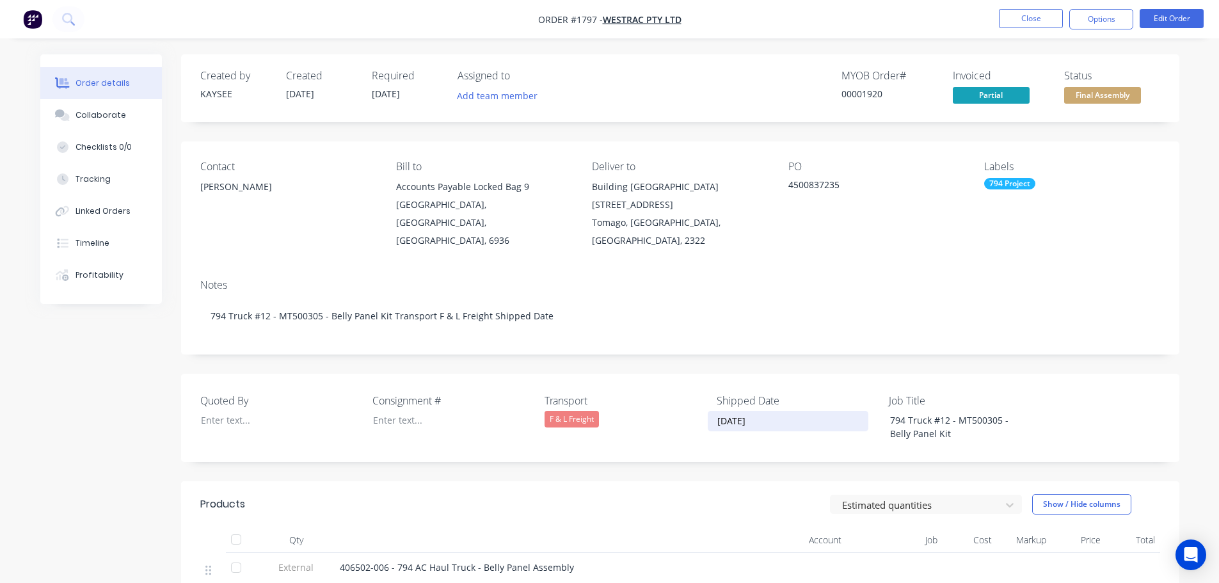
drag, startPoint x: 772, startPoint y: 406, endPoint x: 712, endPoint y: 408, distance: 60.9
click at [712, 411] on input "13/10/2025" at bounding box center [787, 420] width 159 height 19
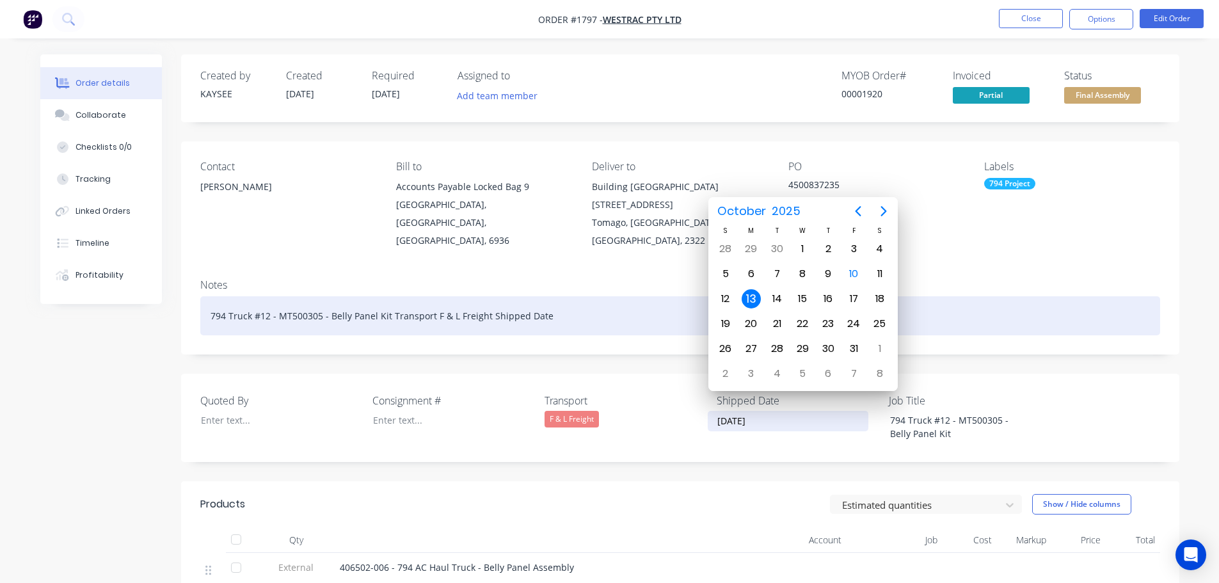
click at [570, 296] on div "794 Truck #12 - MT500305 - Belly Panel Kit Transport F & L Freight Shipped Date" at bounding box center [680, 315] width 960 height 39
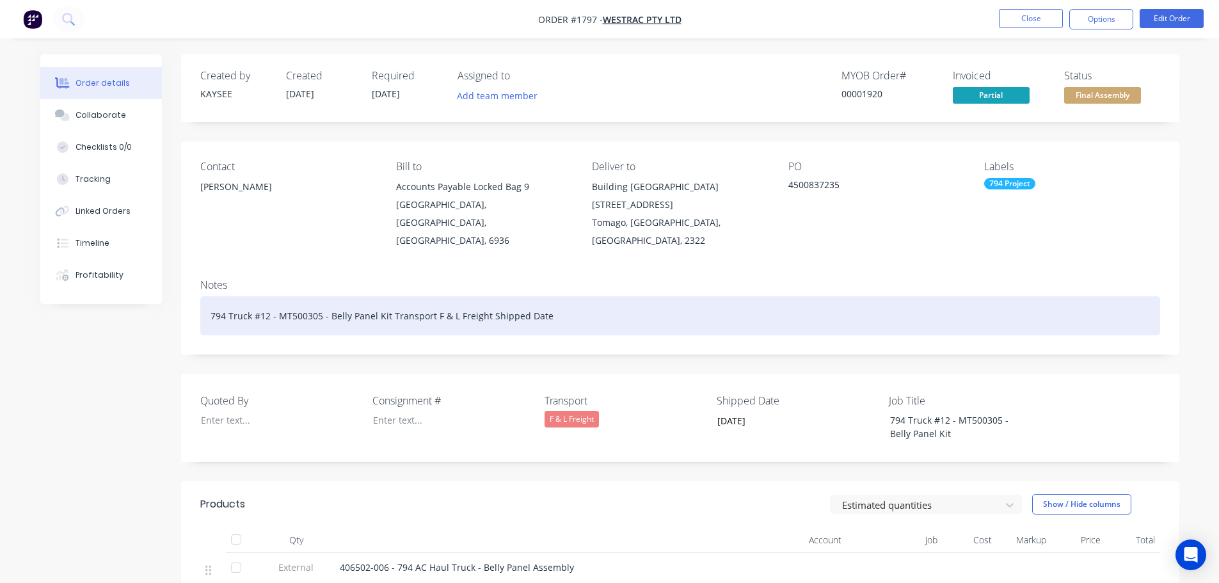
click at [570, 296] on div "794 Truck #12 - MT500305 - Belly Panel Kit Transport F & L Freight Shipped Date" at bounding box center [680, 315] width 960 height 39
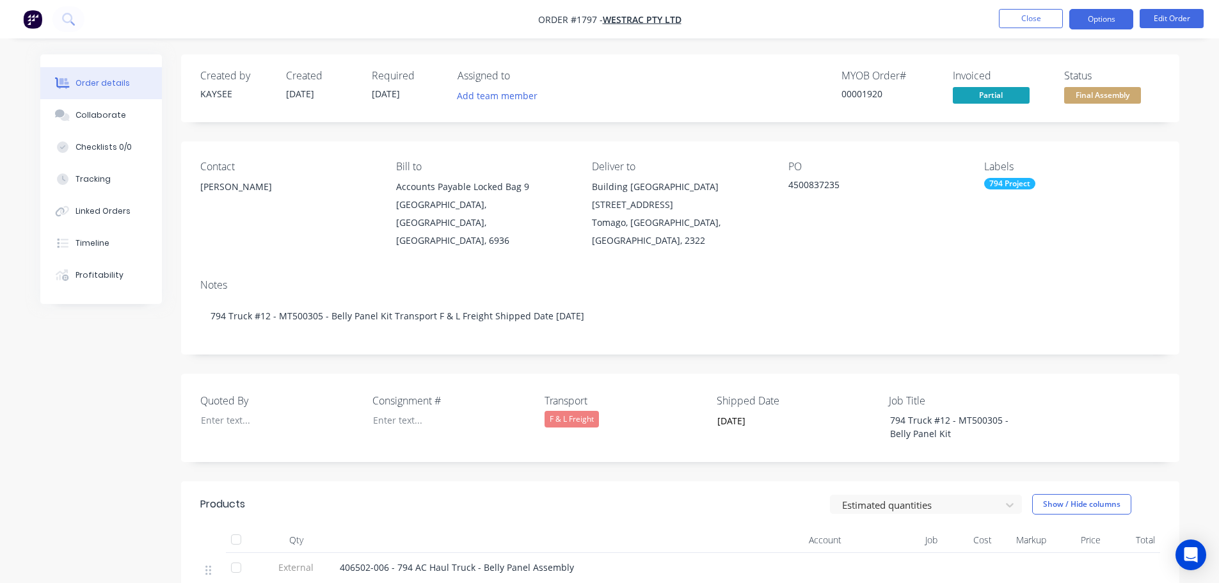
click at [1108, 23] on button "Options" at bounding box center [1101, 19] width 64 height 20
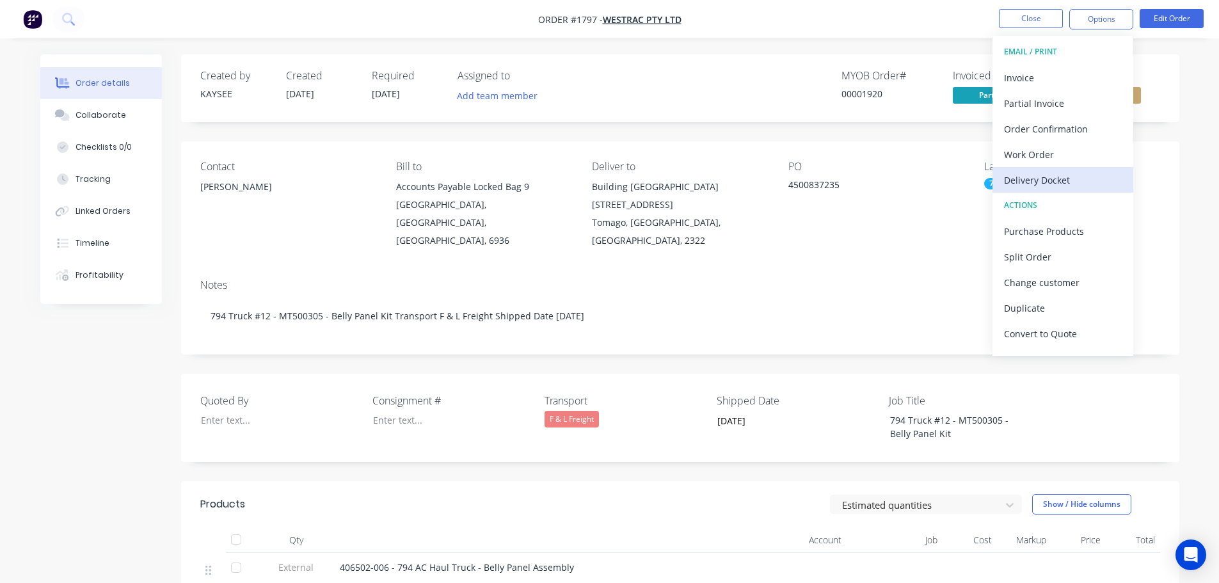
click at [1065, 183] on div "Delivery Docket" at bounding box center [1063, 180] width 118 height 19
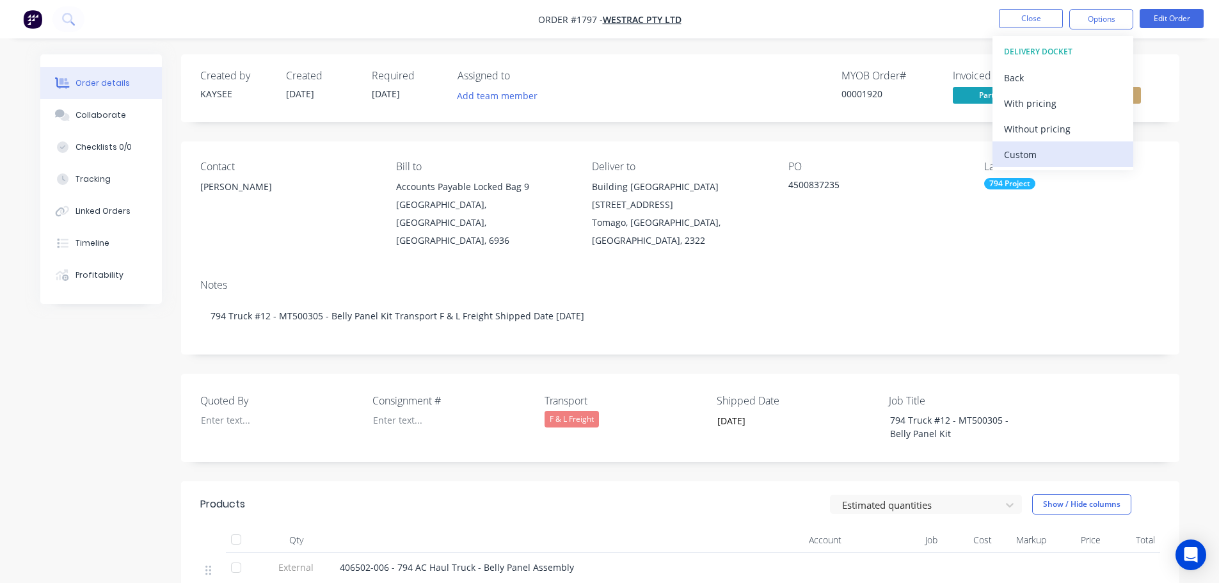
click at [1043, 153] on div "Custom" at bounding box center [1063, 154] width 118 height 19
click at [1046, 130] on div "Without pricing" at bounding box center [1063, 129] width 118 height 19
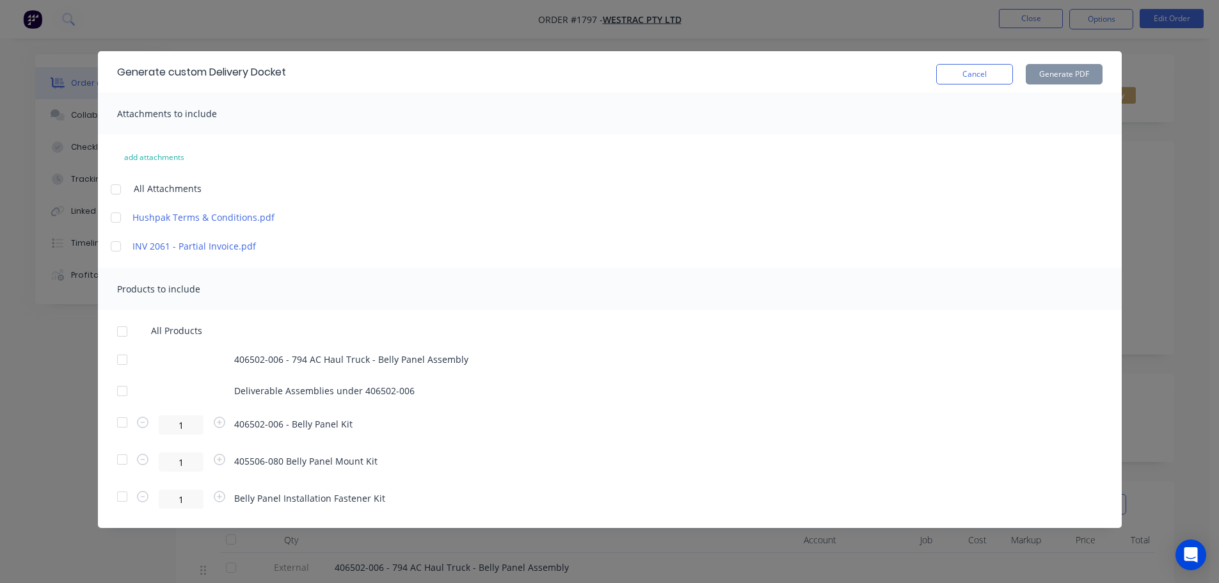
click at [122, 329] on div at bounding box center [122, 332] width 26 height 26
click at [1064, 73] on button "Generate PDF" at bounding box center [1064, 74] width 77 height 20
